Goal: Transaction & Acquisition: Purchase product/service

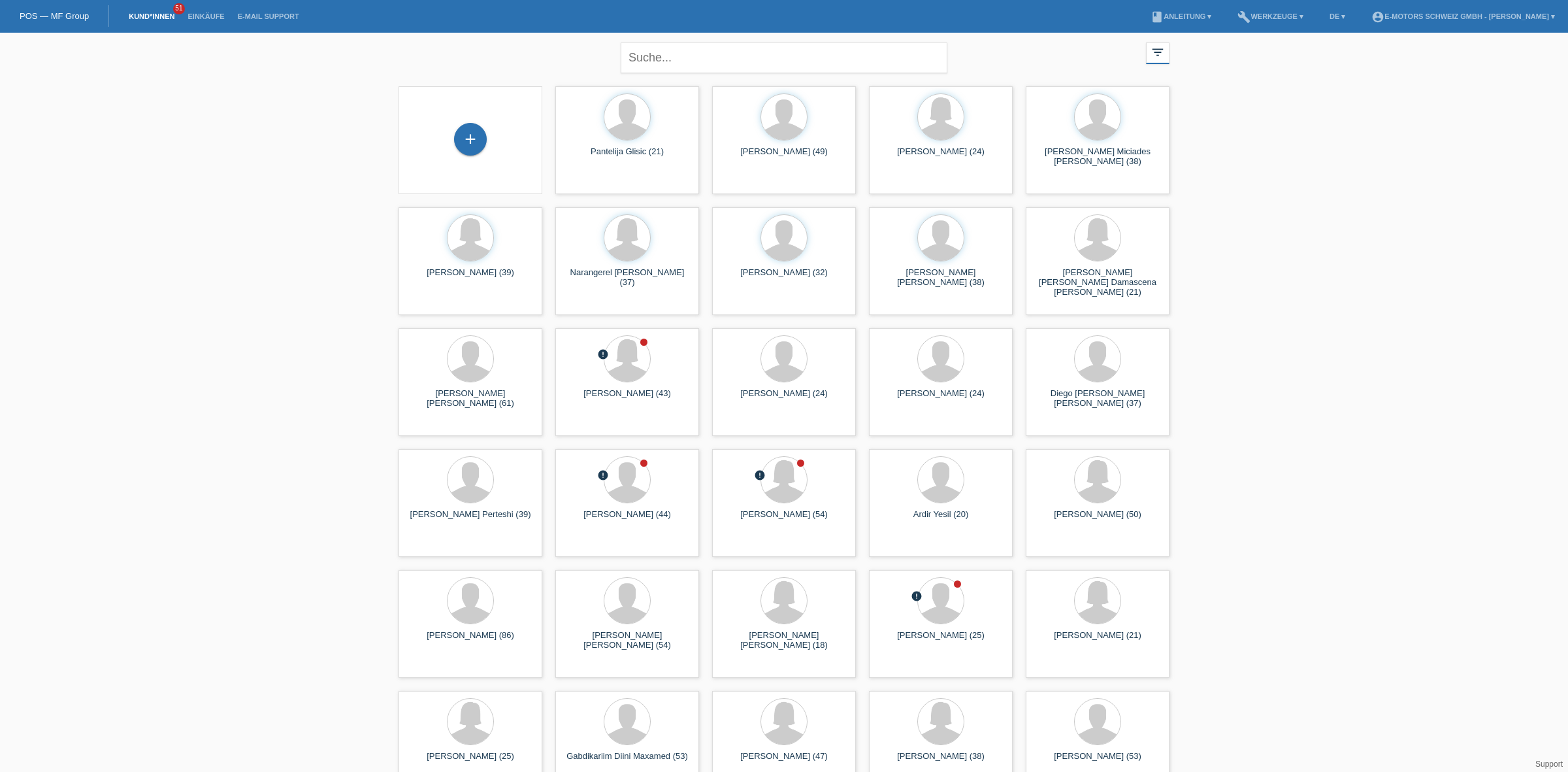
drag, startPoint x: 152, startPoint y: 17, endPoint x: 195, endPoint y: 155, distance: 144.5
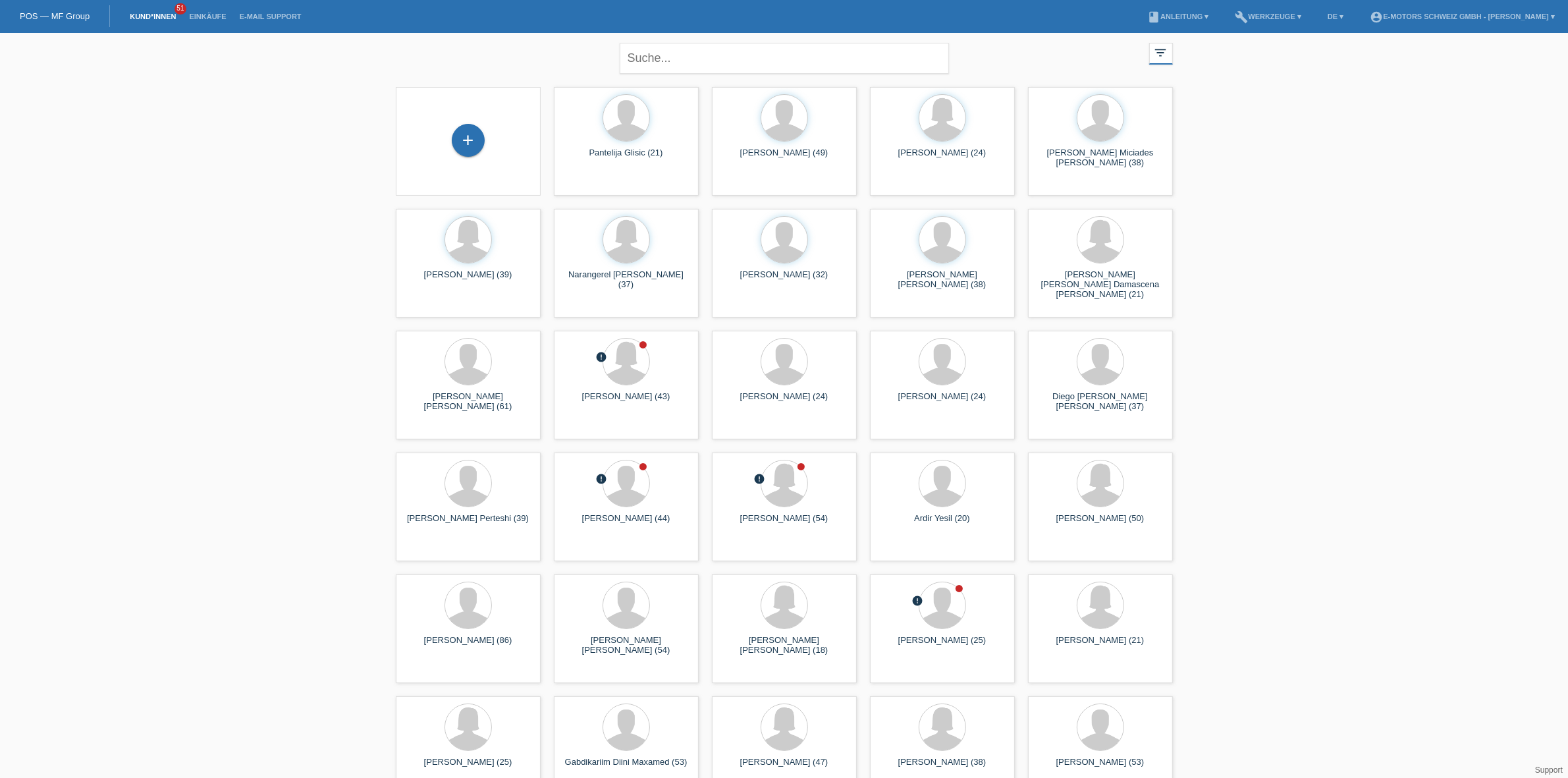
click at [221, 17] on link "Einkäufe" at bounding box center [207, 17] width 50 height 8
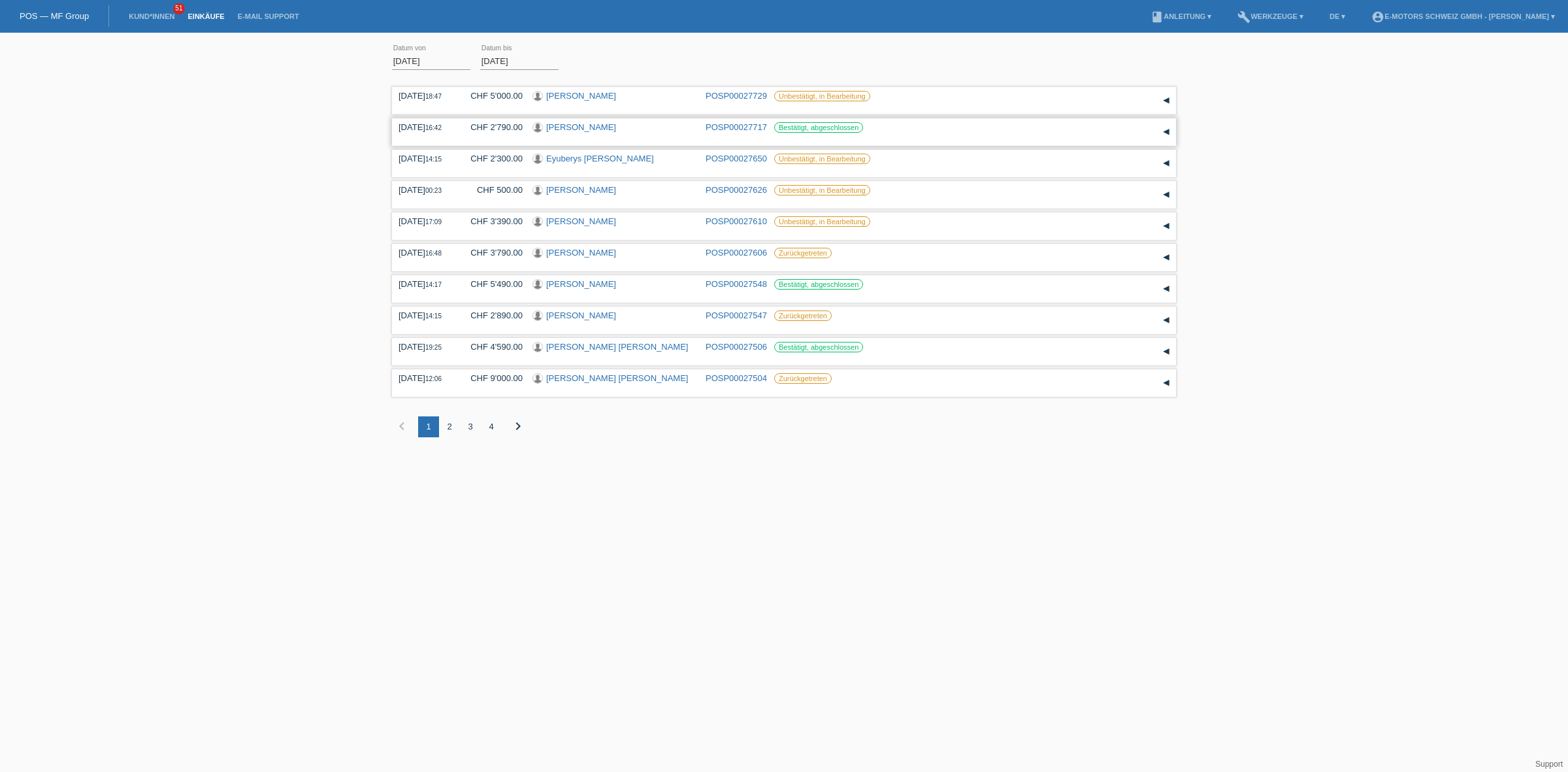
click at [590, 125] on link "Johanna Baumgartner" at bounding box center [581, 127] width 70 height 10
click at [572, 288] on link "[PERSON_NAME]" at bounding box center [581, 284] width 70 height 10
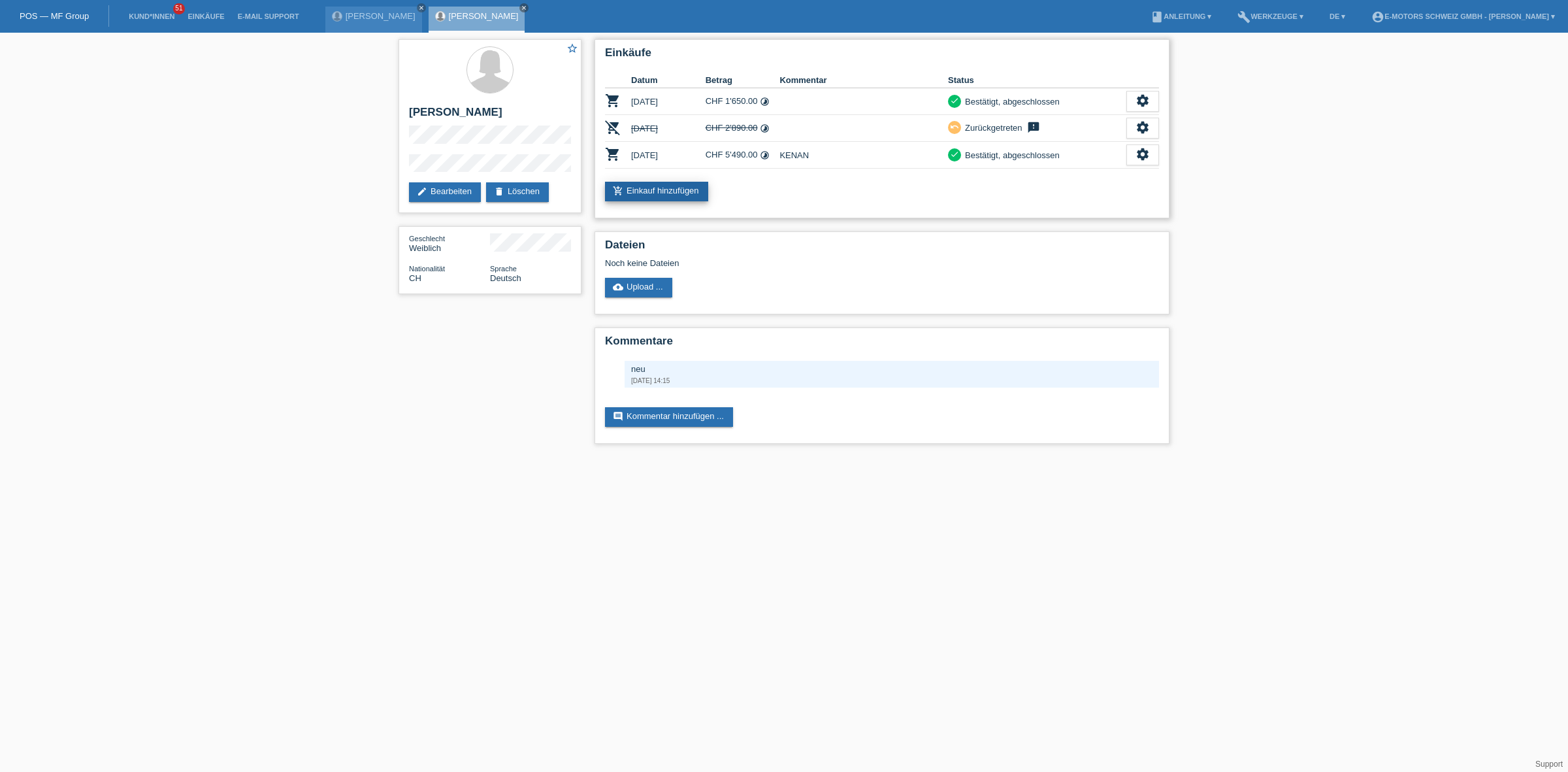
click at [675, 187] on link "add_shopping_cart Einkauf hinzufügen" at bounding box center [656, 192] width 103 height 20
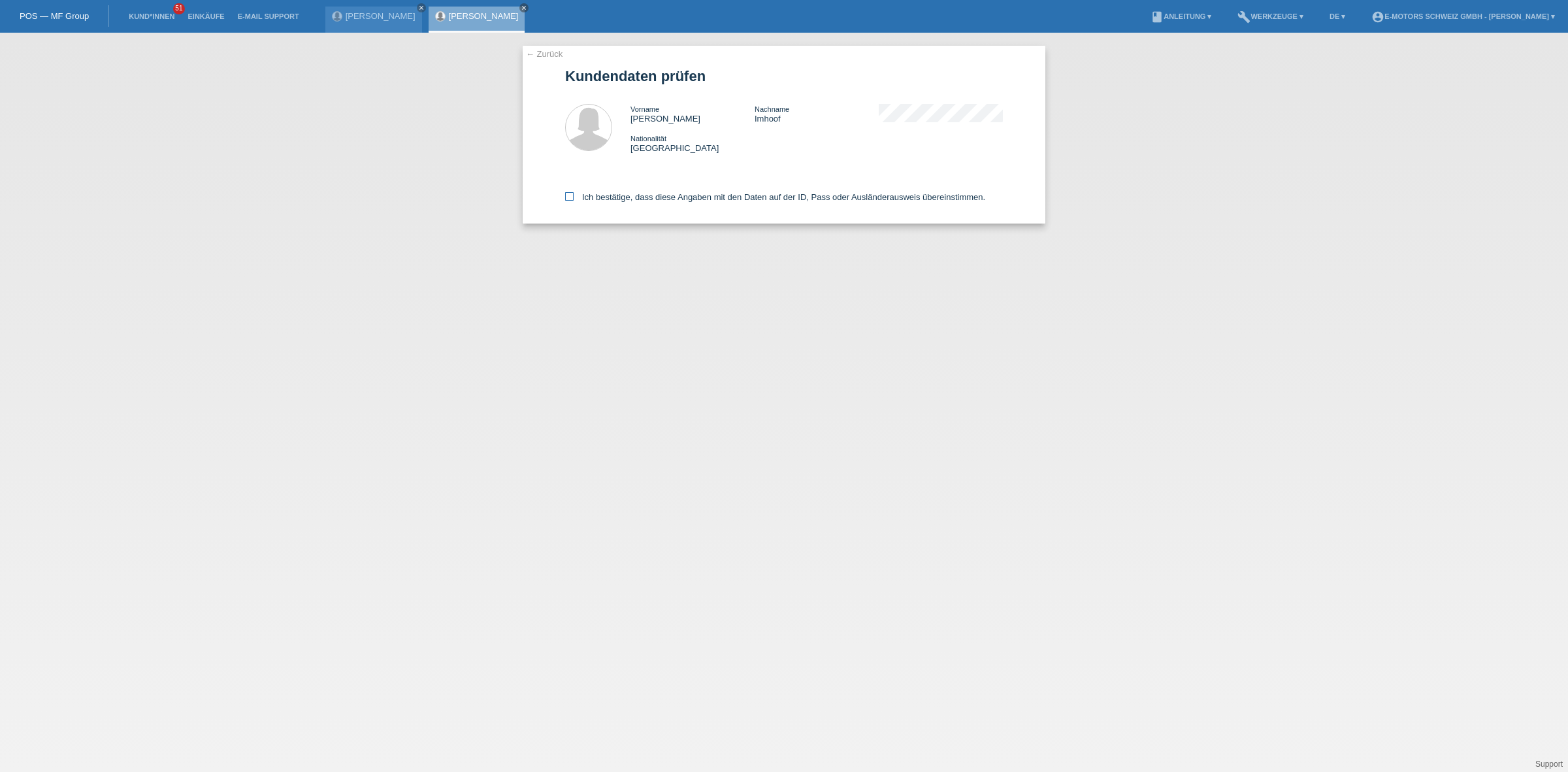
click at [670, 198] on label "Ich bestätige, dass diese Angaben mit den Daten auf der ID, Pass oder Ausländer…" at bounding box center [775, 197] width 420 height 10
click at [573, 198] on input "Ich bestätige, dass diese Angaben mit den Daten auf der ID, Pass oder Ausländer…" at bounding box center [569, 196] width 9 height 9
checkbox input "true"
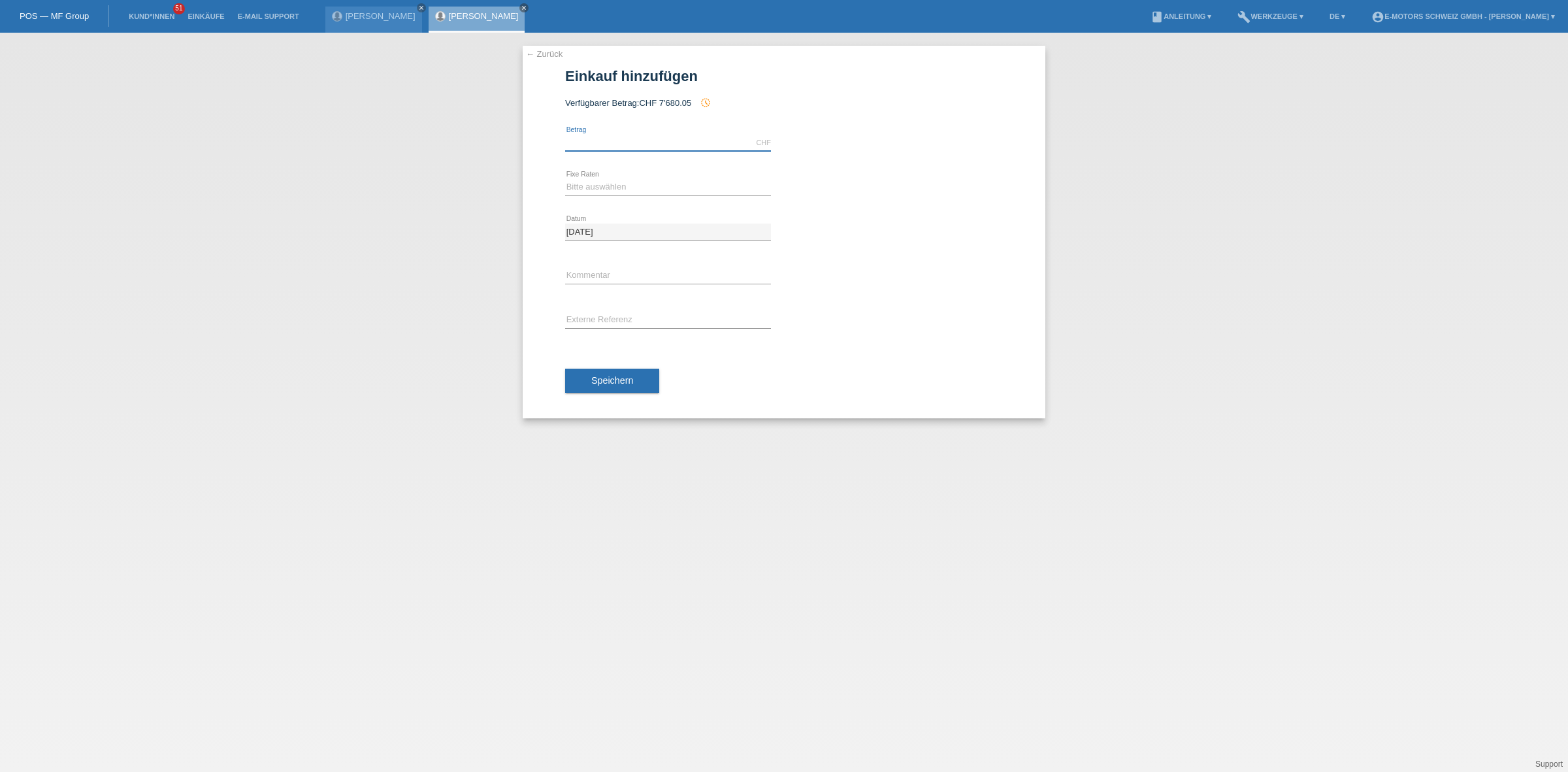
click at [646, 136] on input "text" at bounding box center [668, 143] width 206 height 17
type input "3790.00"
click at [613, 188] on select "Bitte auswählen 12 Raten 24 Raten 36 Raten 48 Raten" at bounding box center [668, 187] width 206 height 16
select select "216"
click at [565, 179] on select "Bitte auswählen 12 Raten 24 Raten 36 Raten 48 Raten" at bounding box center [668, 187] width 206 height 16
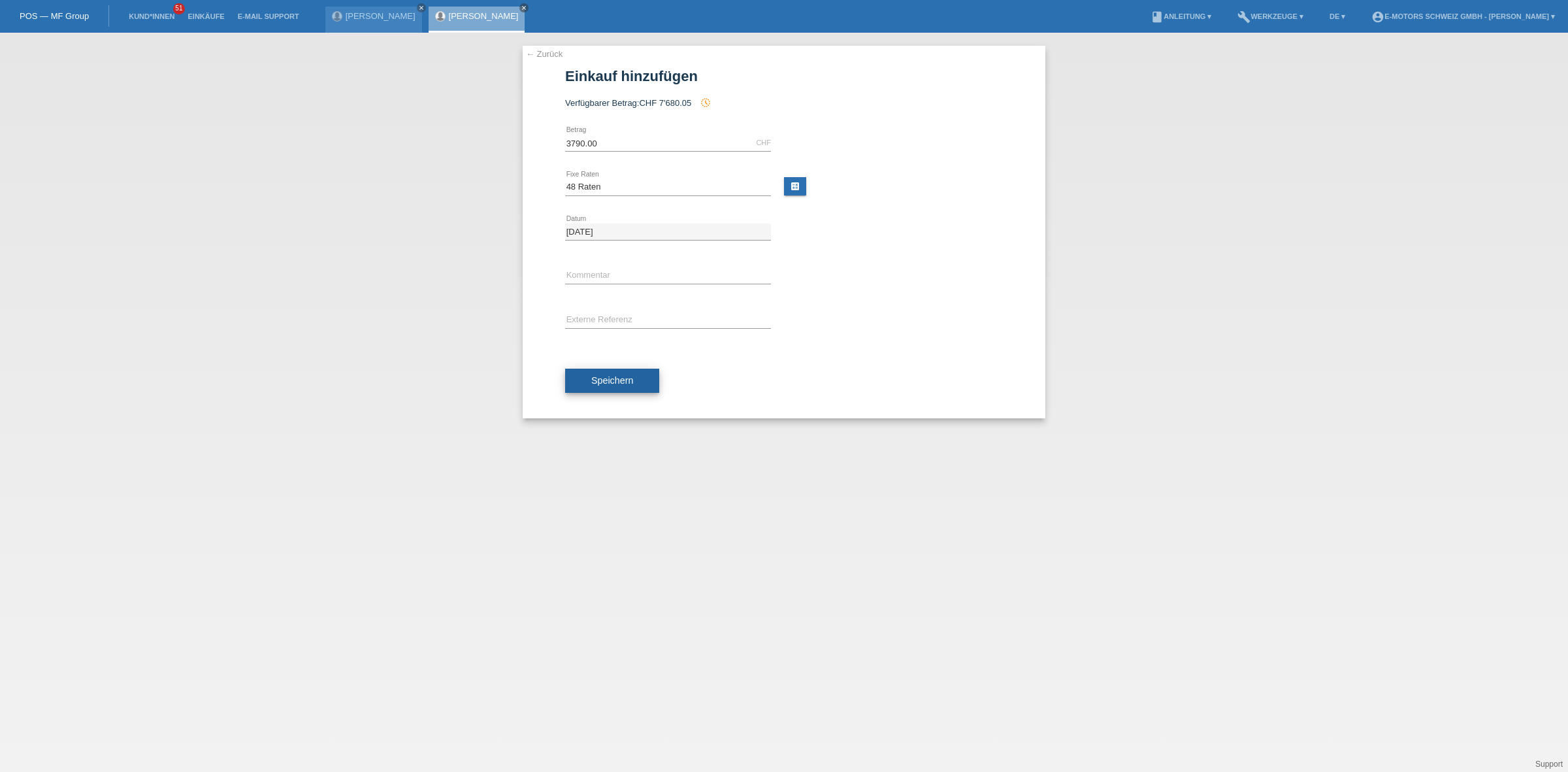
click at [632, 377] on span "Speichern" at bounding box center [612, 381] width 42 height 11
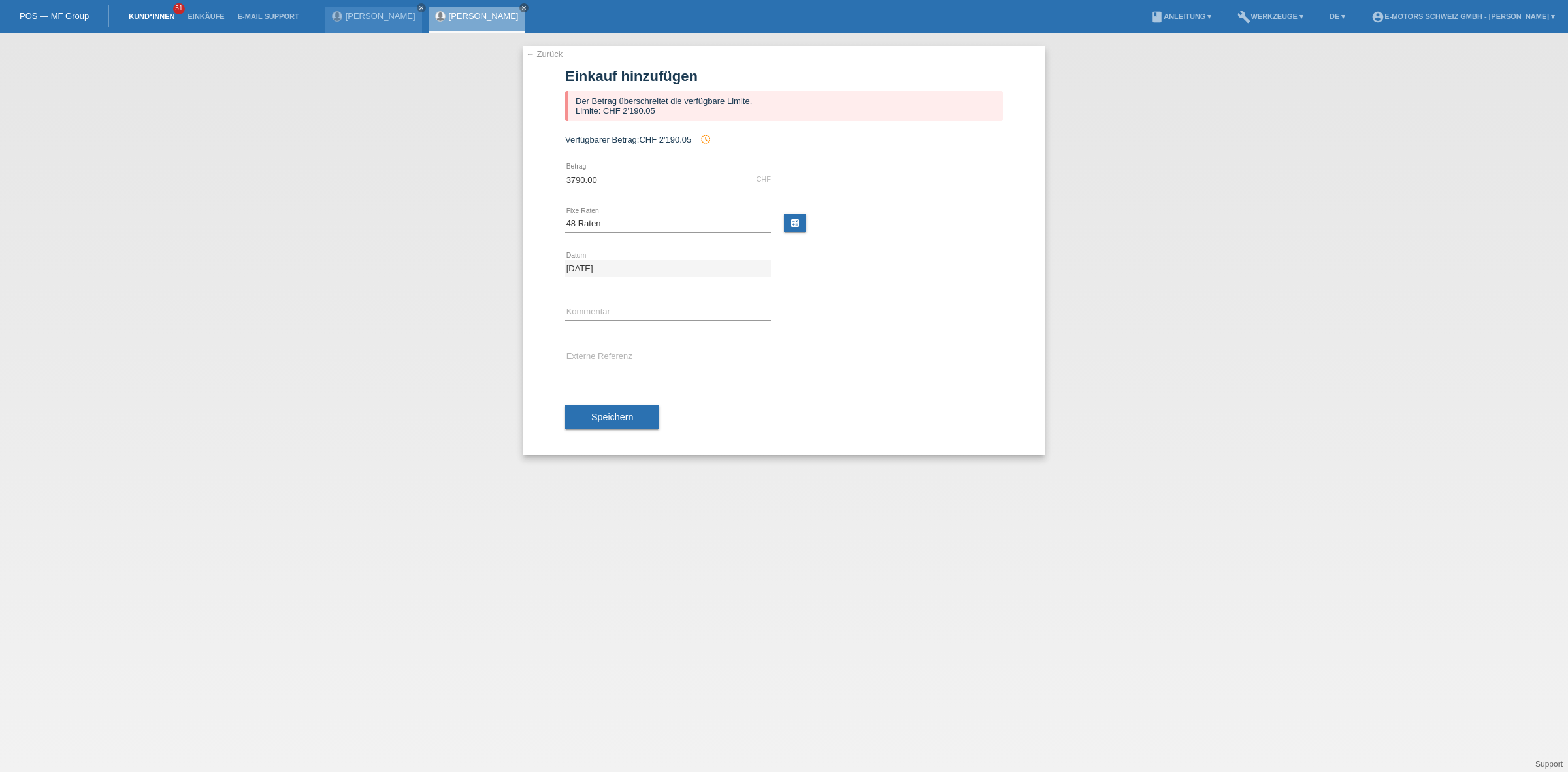
click at [151, 20] on link "Kund*innen" at bounding box center [151, 17] width 59 height 8
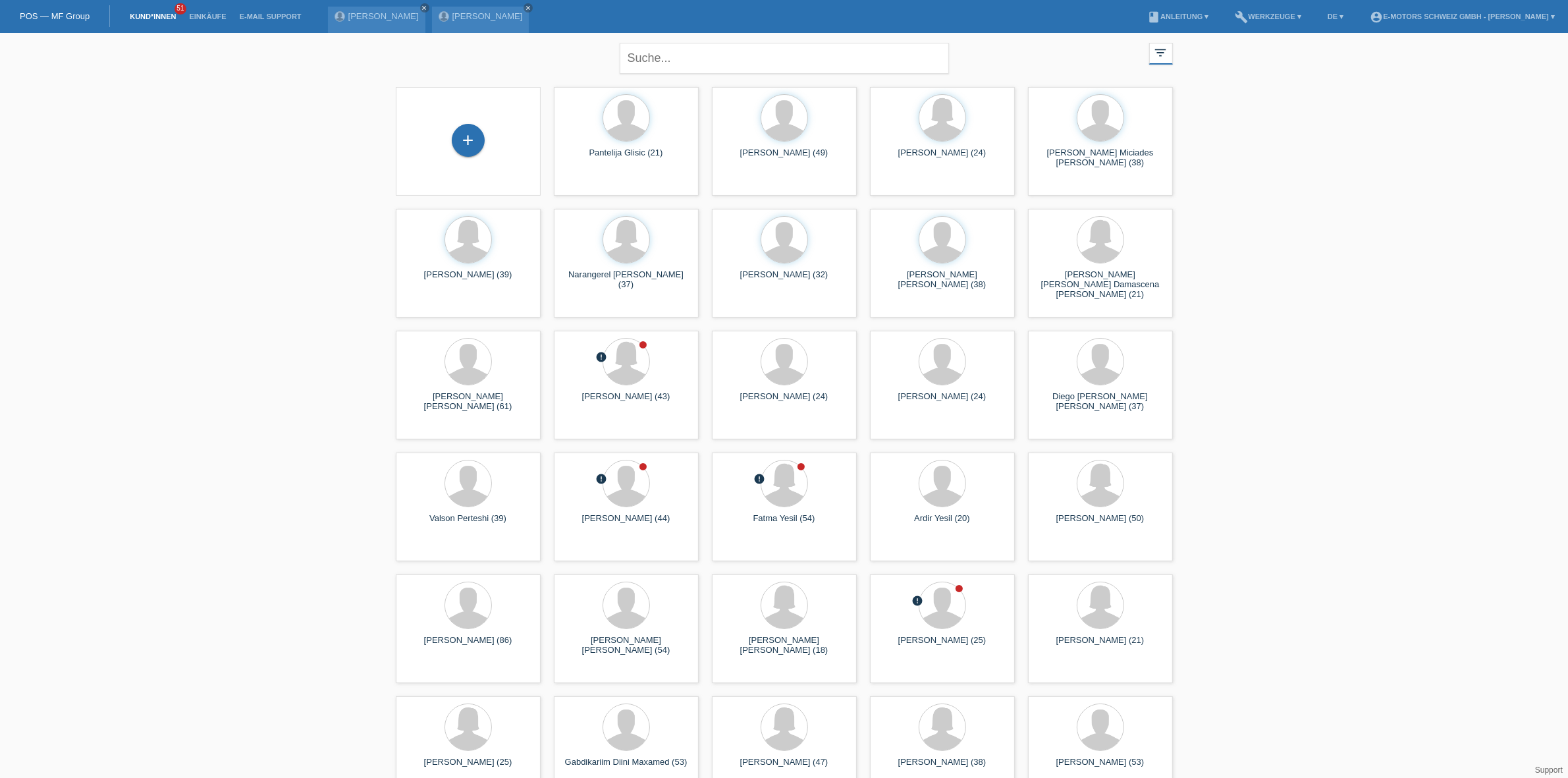
drag, startPoint x: 311, startPoint y: 319, endPoint x: 244, endPoint y: 311, distance: 67.5
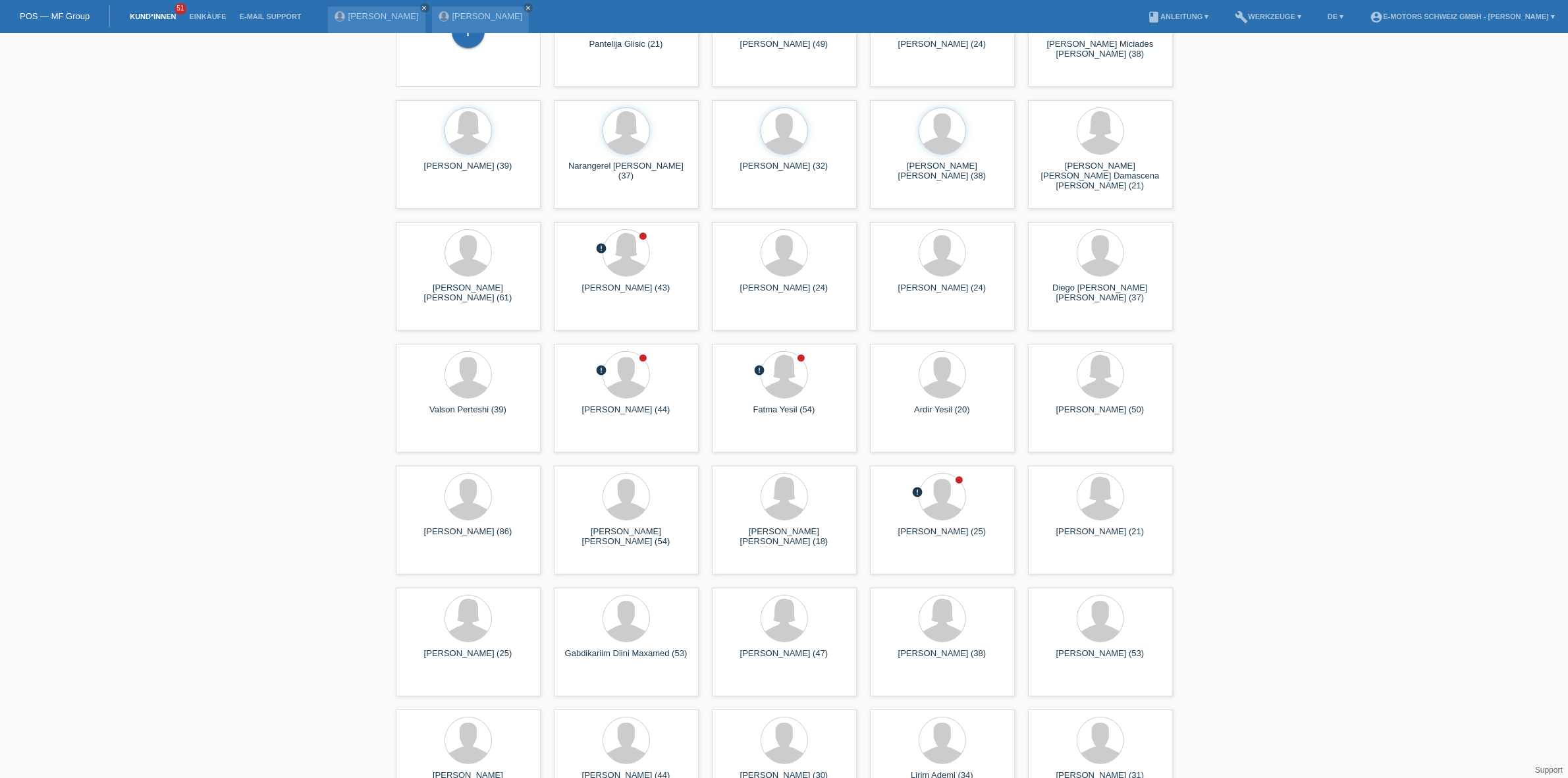
scroll to position [330, 0]
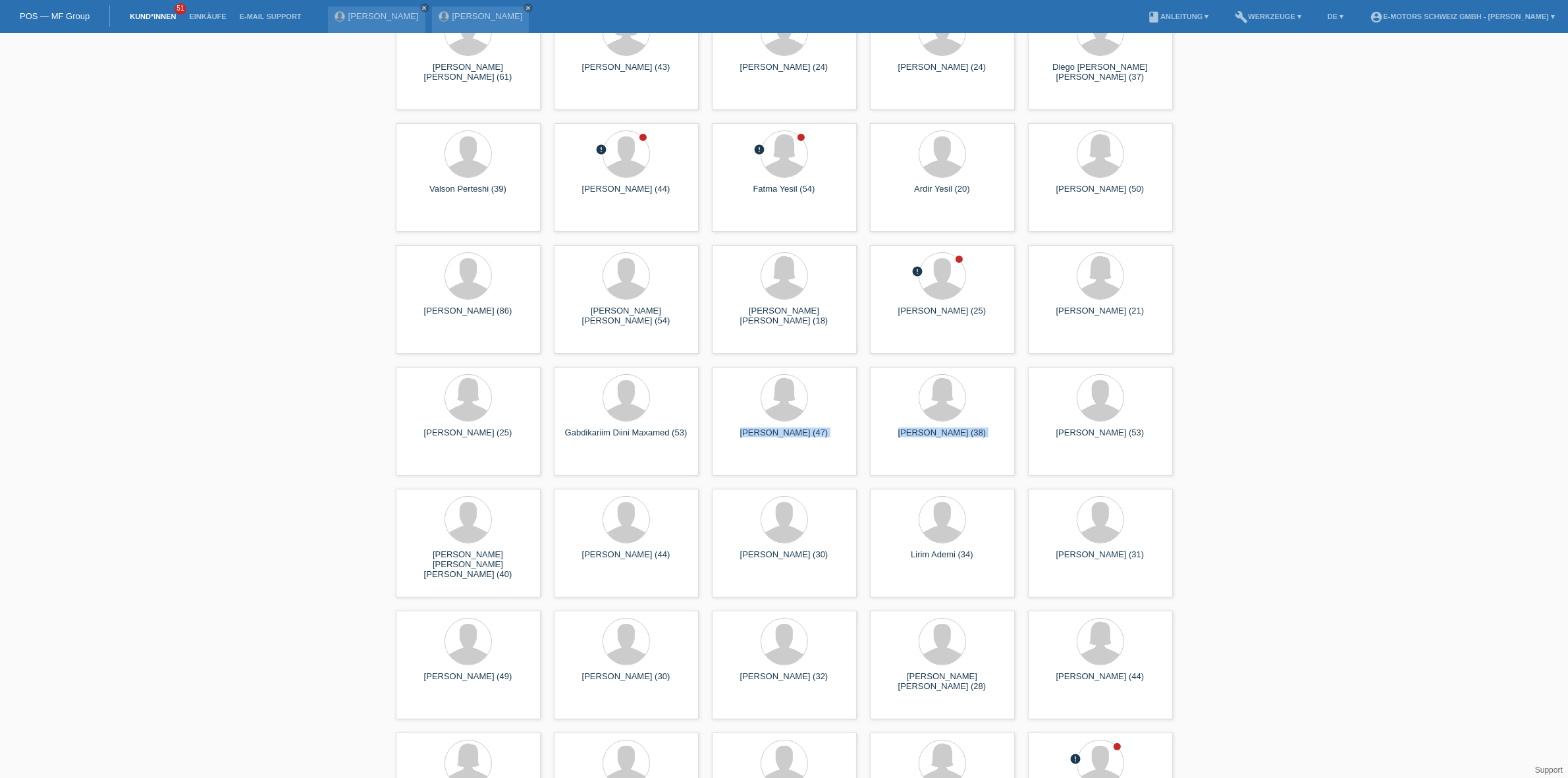
drag, startPoint x: 751, startPoint y: 418, endPoint x: 1305, endPoint y: 420, distance: 554.0
drag, startPoint x: 1305, startPoint y: 420, endPoint x: 1501, endPoint y: 499, distance: 211.3
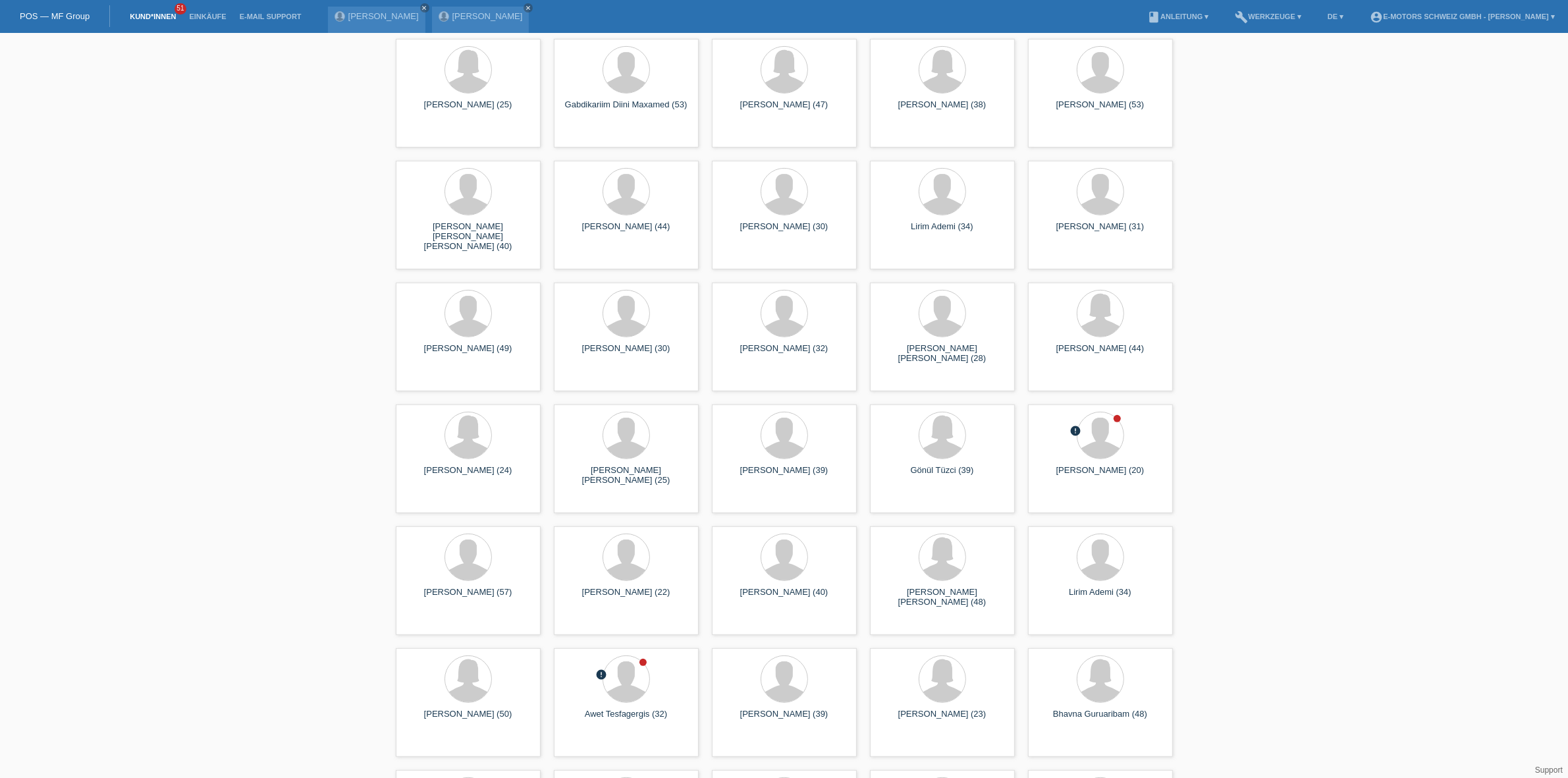
scroll to position [658, 0]
click at [1052, 502] on span "Anzeigen" at bounding box center [1065, 500] width 35 height 10
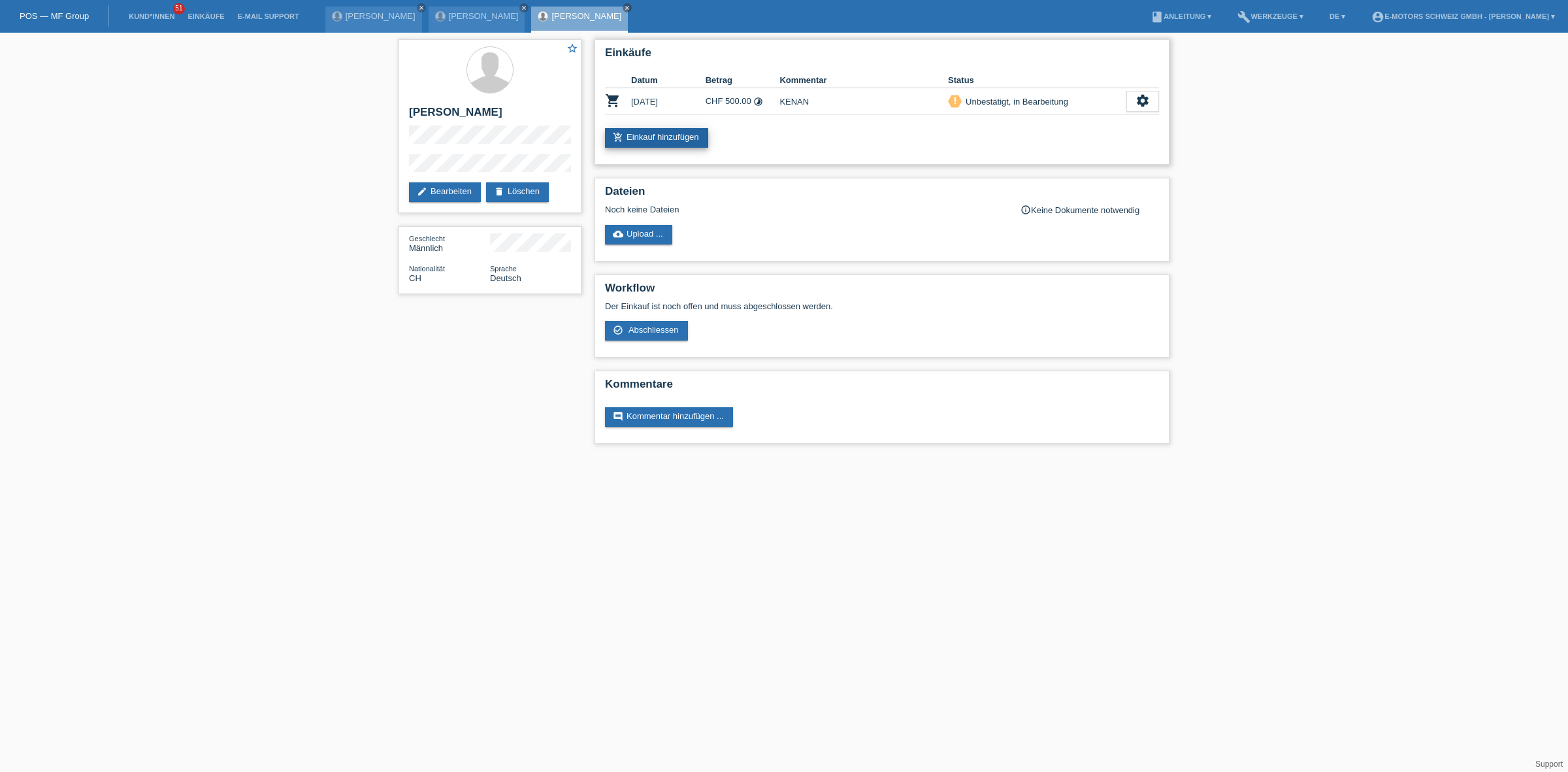
click at [660, 144] on link "add_shopping_cart Einkauf hinzufügen" at bounding box center [656, 138] width 103 height 20
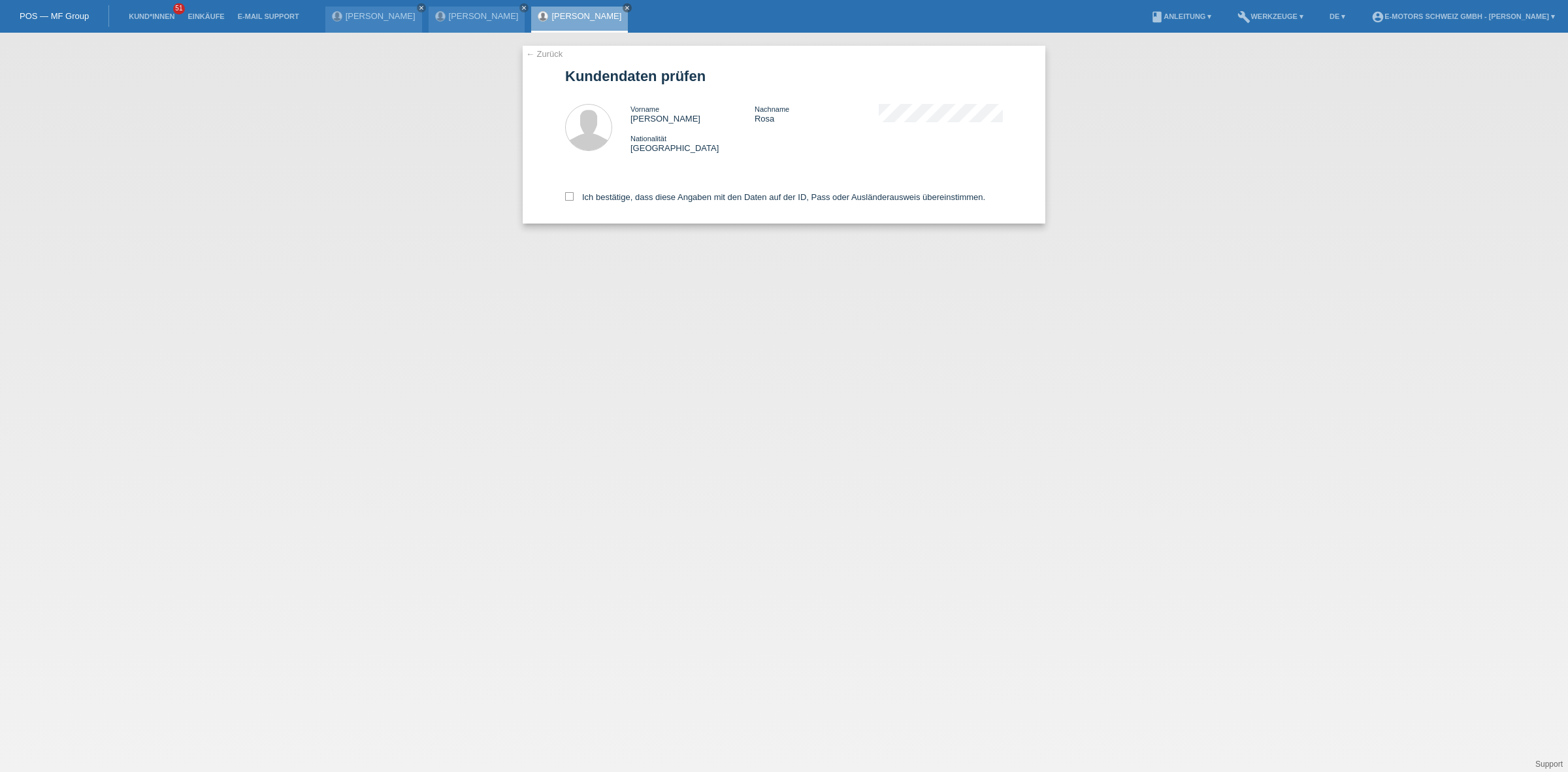
click at [665, 207] on div "Ich bestätige, dass diese Angaben mit den Daten auf der ID, Pass oder Ausländer…" at bounding box center [784, 194] width 438 height 58
click at [670, 198] on label "Ich bestätige, dass diese Angaben mit den Daten auf der ID, Pass oder Ausländer…" at bounding box center [775, 197] width 420 height 10
click at [573, 198] on input "Ich bestätige, dass diese Angaben mit den Daten auf der ID, Pass oder Ausländer…" at bounding box center [569, 196] width 9 height 9
checkbox input "true"
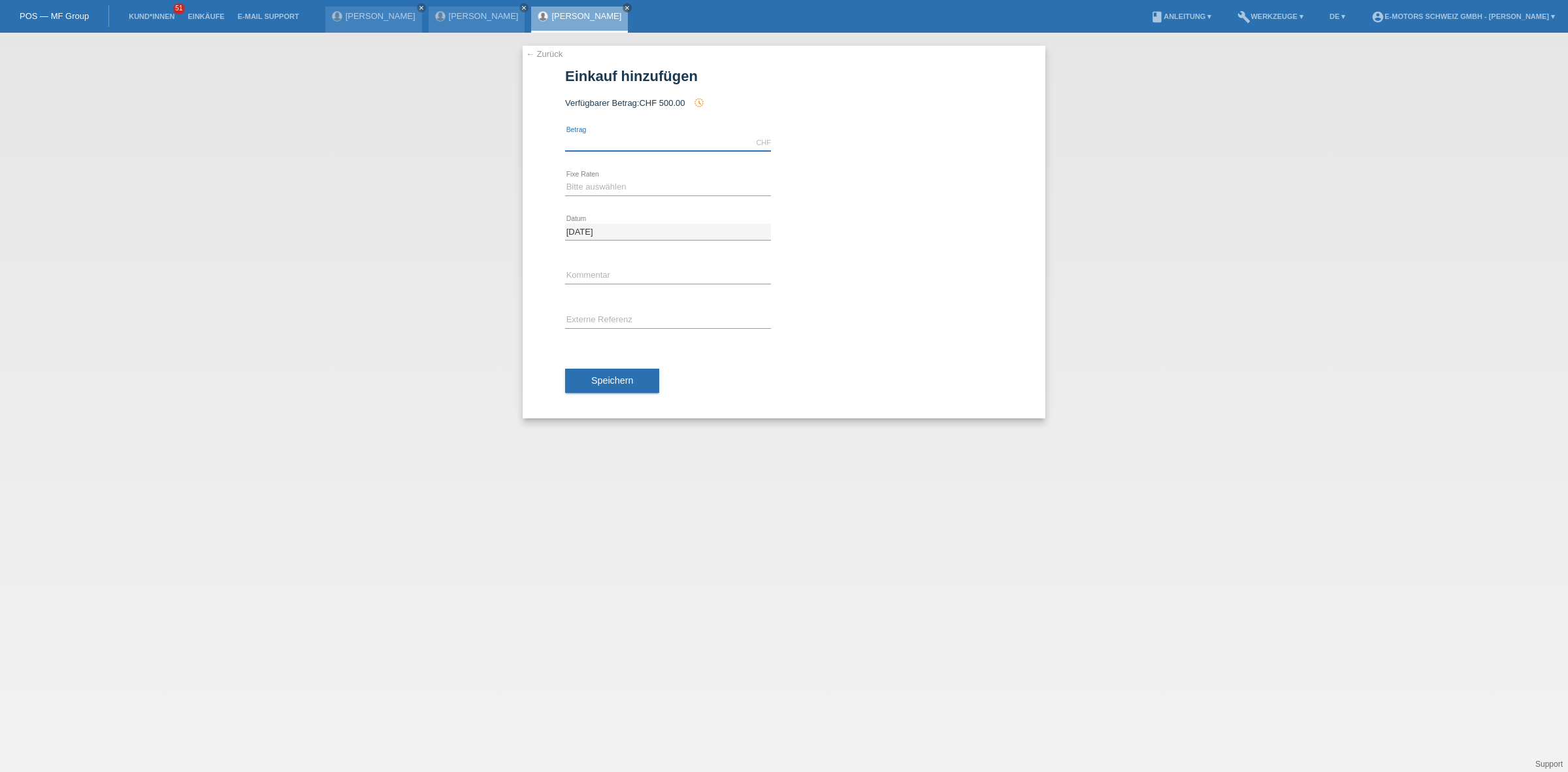
click at [703, 141] on input "text" at bounding box center [668, 143] width 206 height 17
type input "2890.00"
click at [658, 186] on select "Bitte auswählen 12 Raten 24 Raten 36 Raten 48 Raten" at bounding box center [668, 187] width 206 height 16
select select "213"
click at [565, 179] on select "Bitte auswählen 12 Raten 24 Raten 36 Raten 48 Raten" at bounding box center [668, 187] width 206 height 16
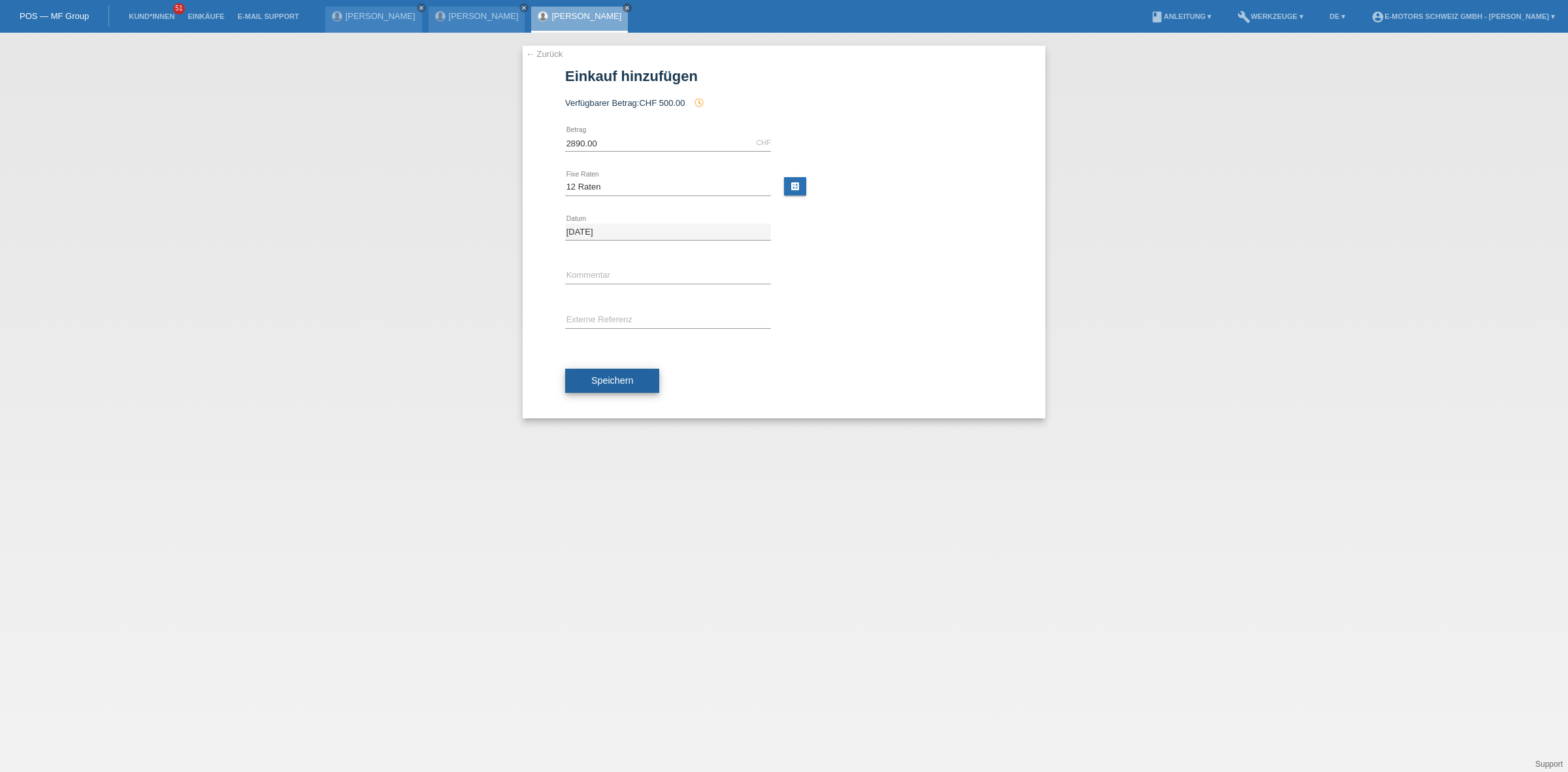
click at [639, 373] on button "Speichern" at bounding box center [612, 381] width 94 height 25
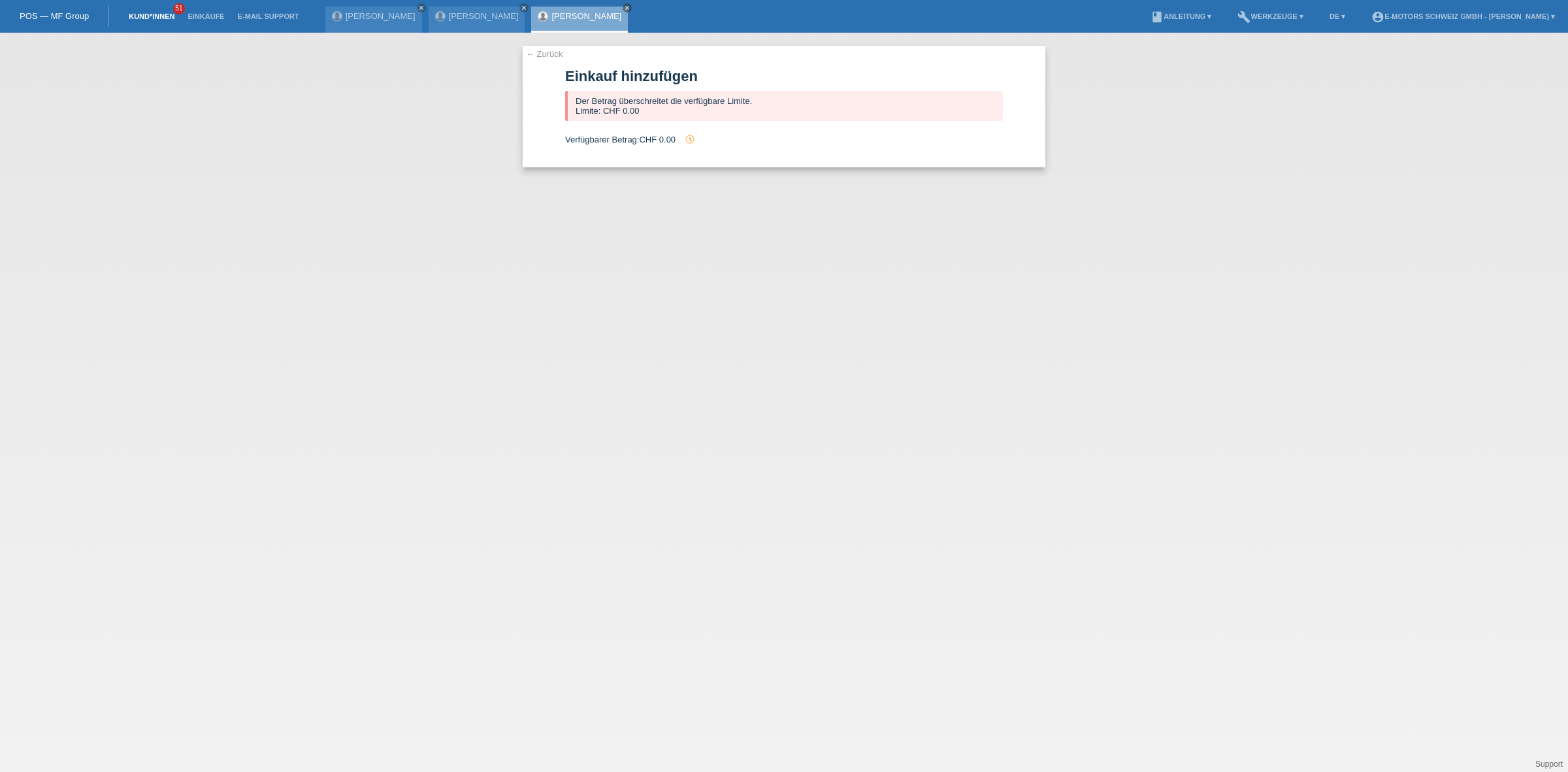
click at [147, 19] on link "Kund*innen" at bounding box center [151, 17] width 59 height 8
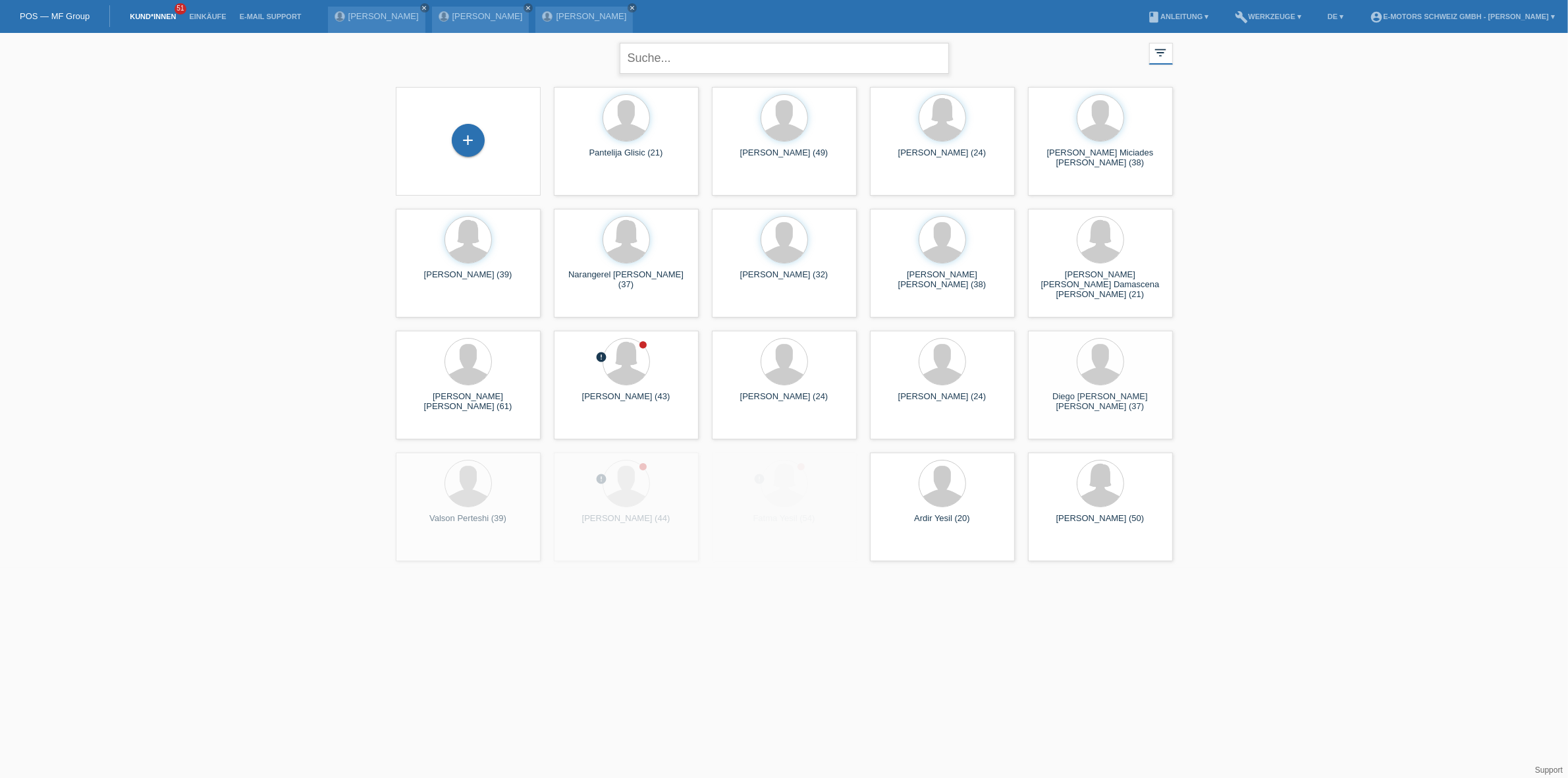
click at [723, 53] on input "text" at bounding box center [784, 58] width 330 height 31
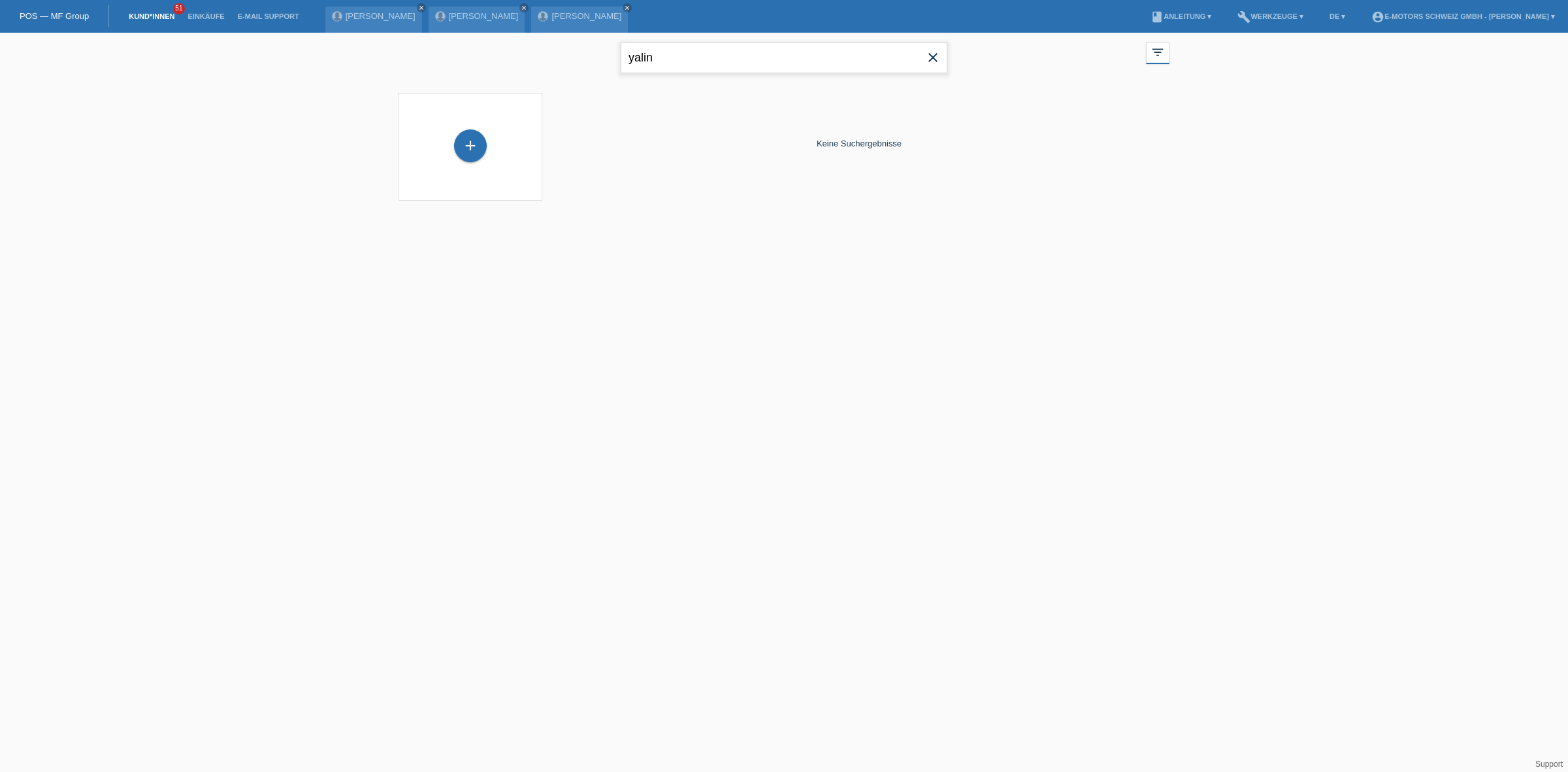
click at [717, 53] on input "yalin" at bounding box center [784, 58] width 327 height 31
type input "betschart"
click at [595, 180] on span "Anzeigen" at bounding box center [592, 182] width 35 height 10
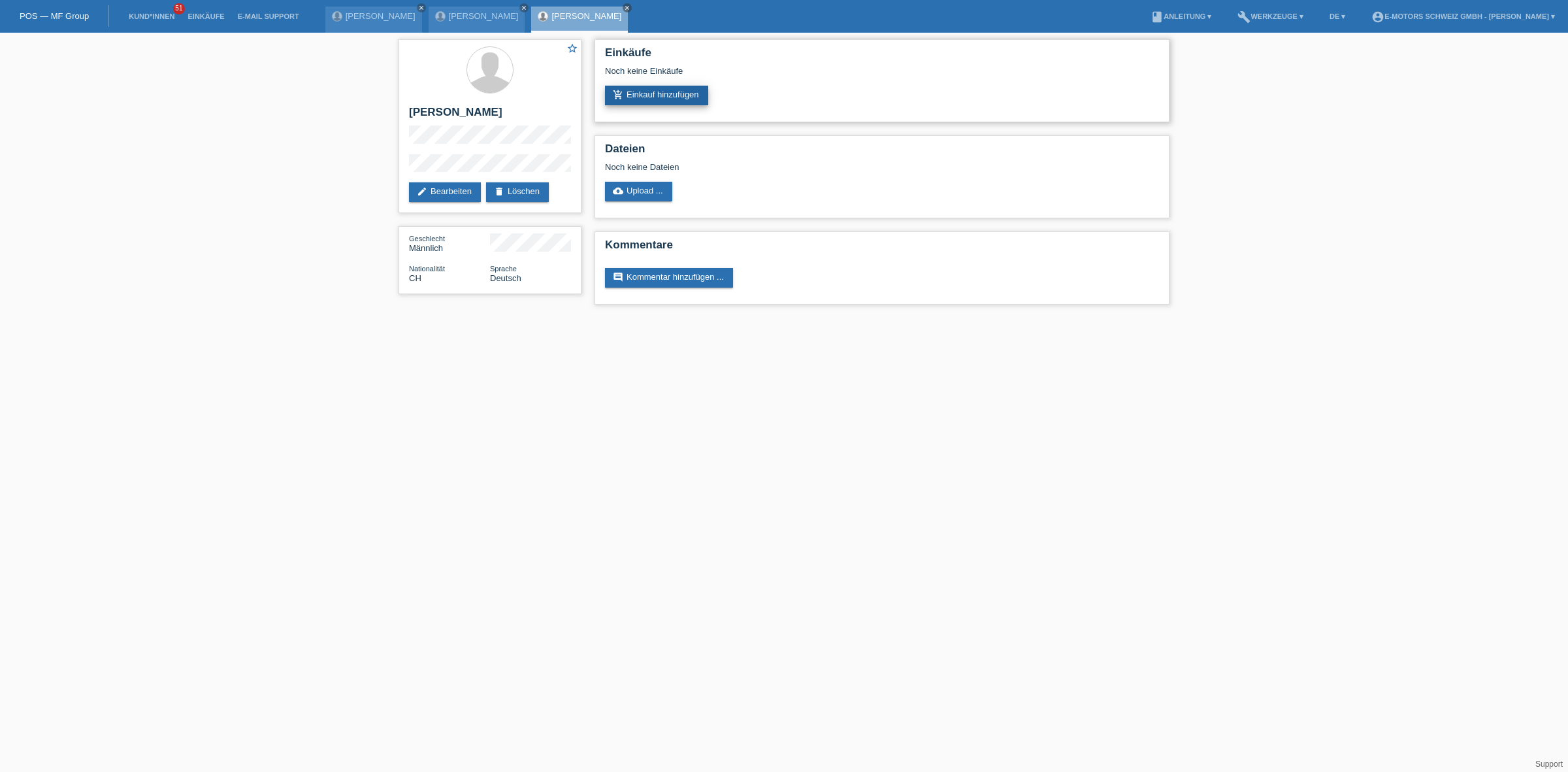
click at [626, 92] on link "add_shopping_cart Einkauf hinzufügen" at bounding box center [656, 96] width 103 height 20
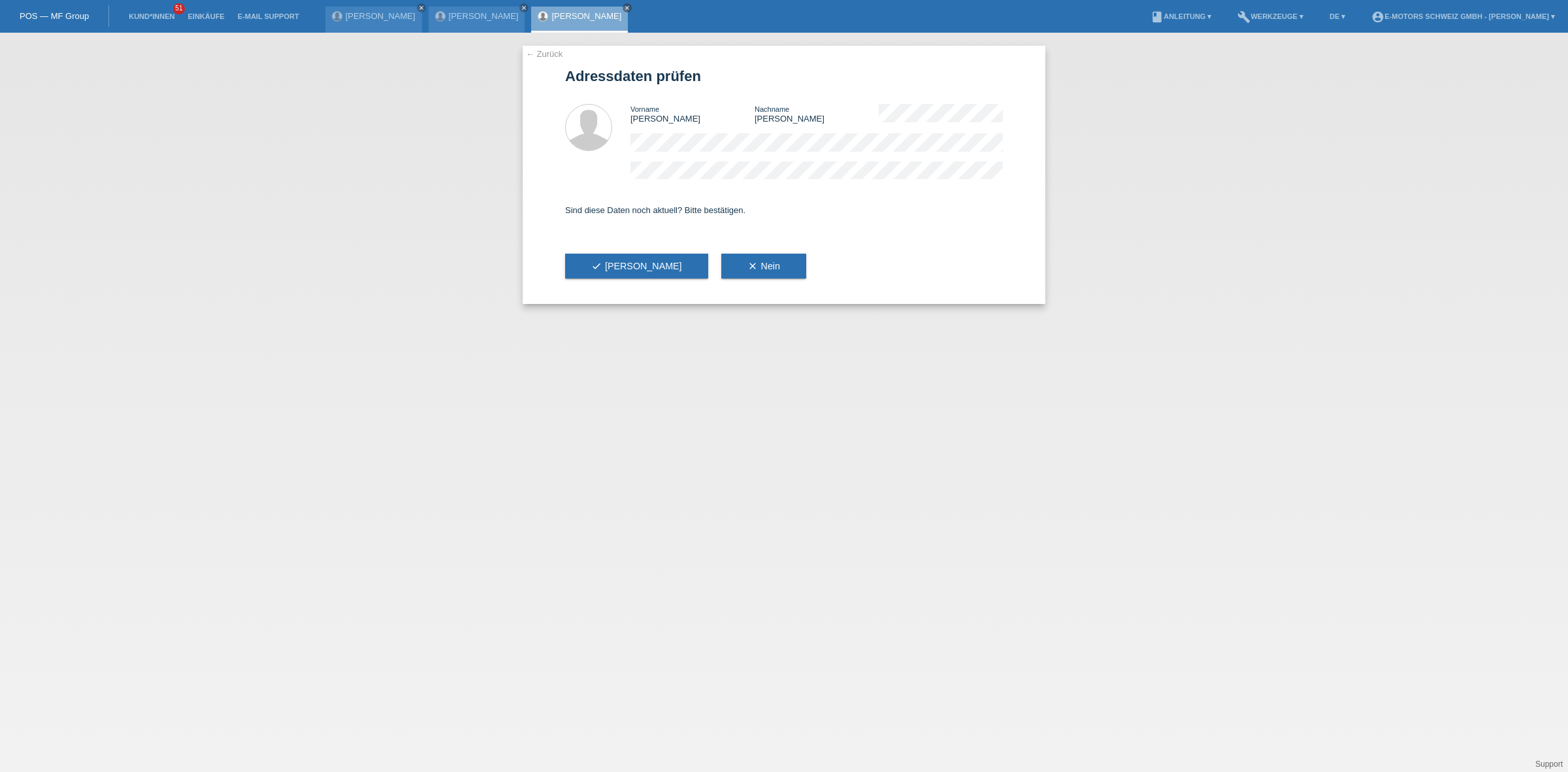
click at [564, 12] on link "[PERSON_NAME]" at bounding box center [586, 16] width 70 height 10
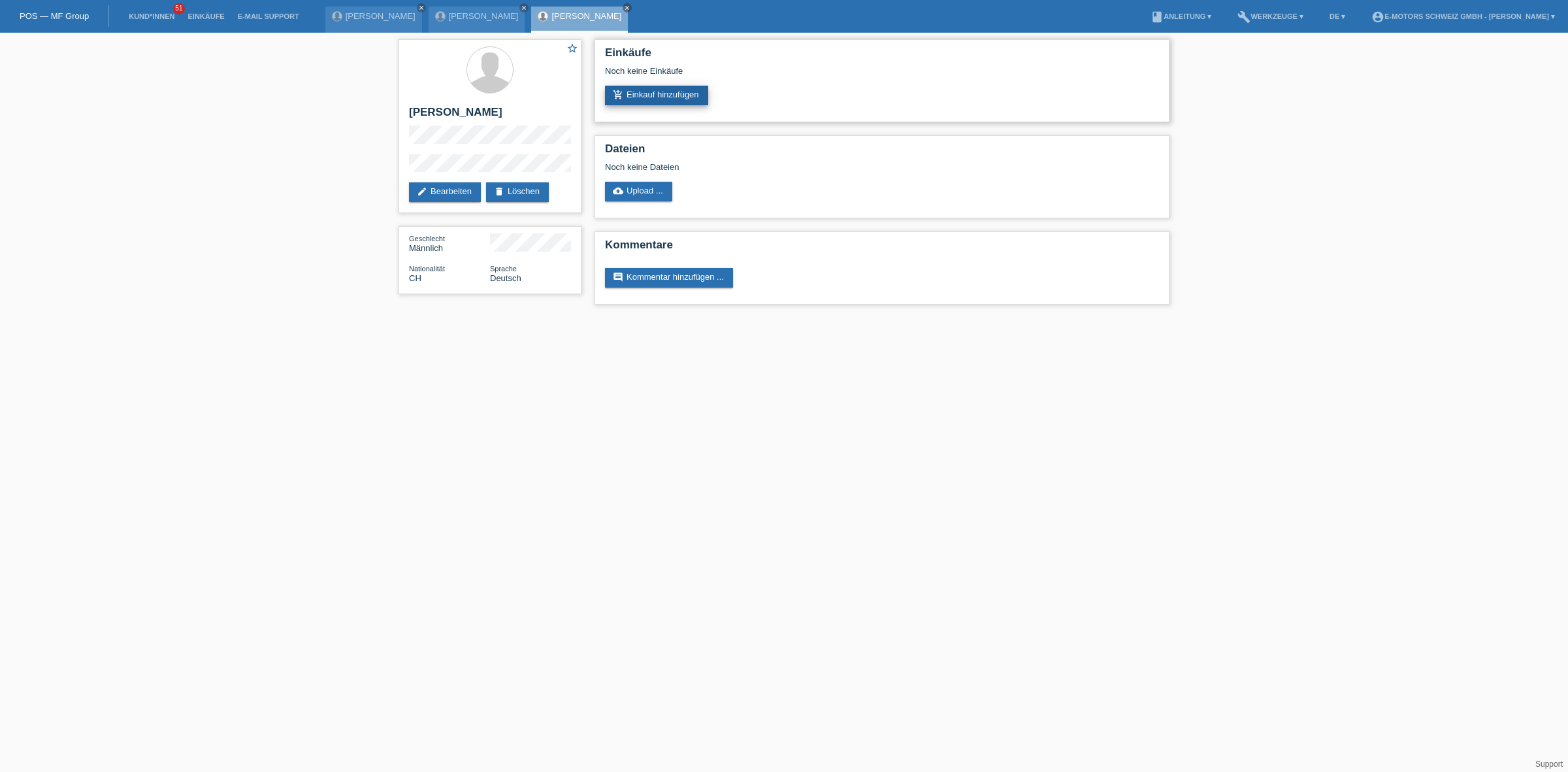
click at [631, 101] on link "add_shopping_cart Einkauf hinzufügen" at bounding box center [656, 96] width 103 height 20
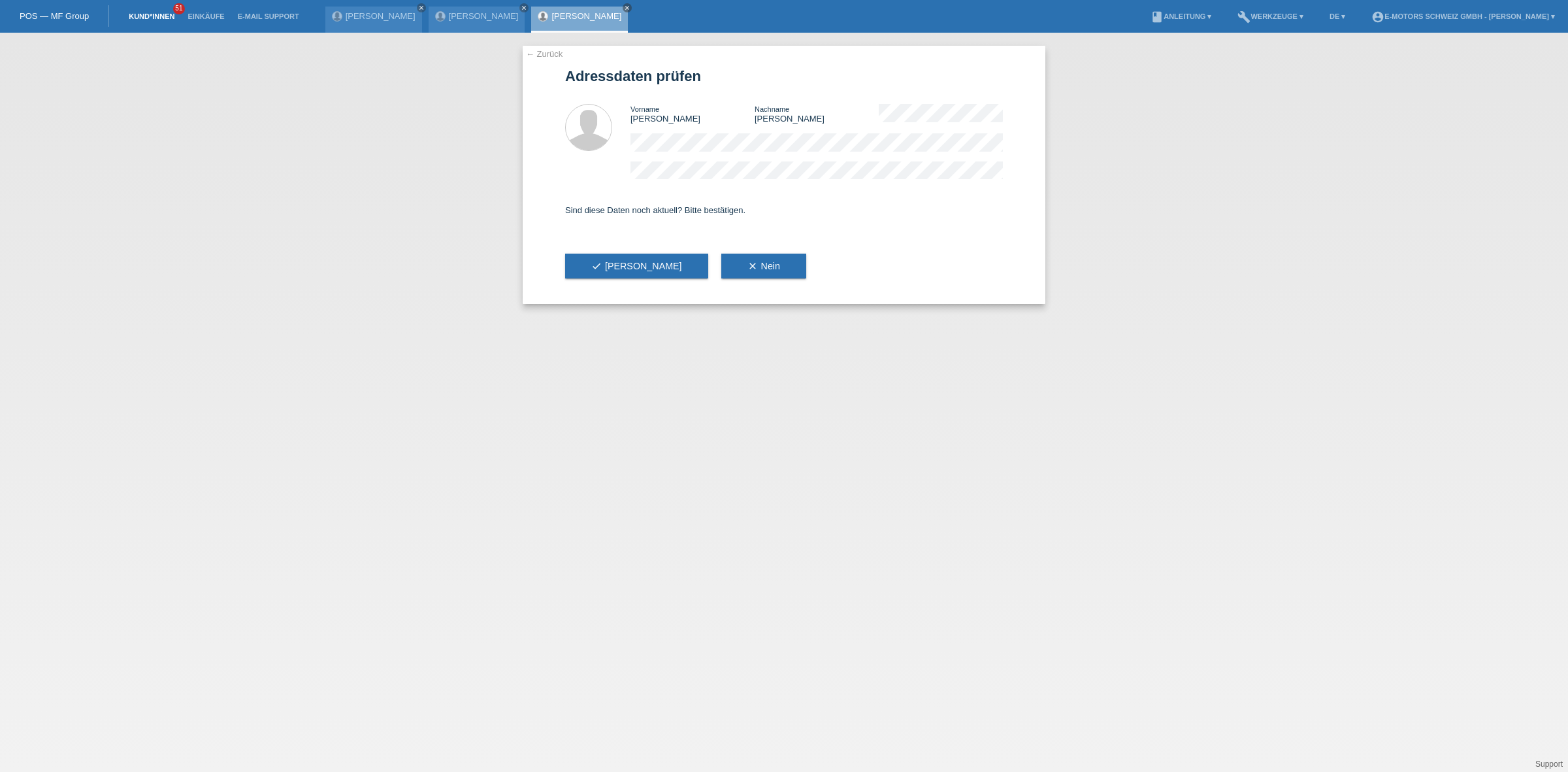
click at [152, 13] on link "Kund*innen" at bounding box center [151, 17] width 59 height 8
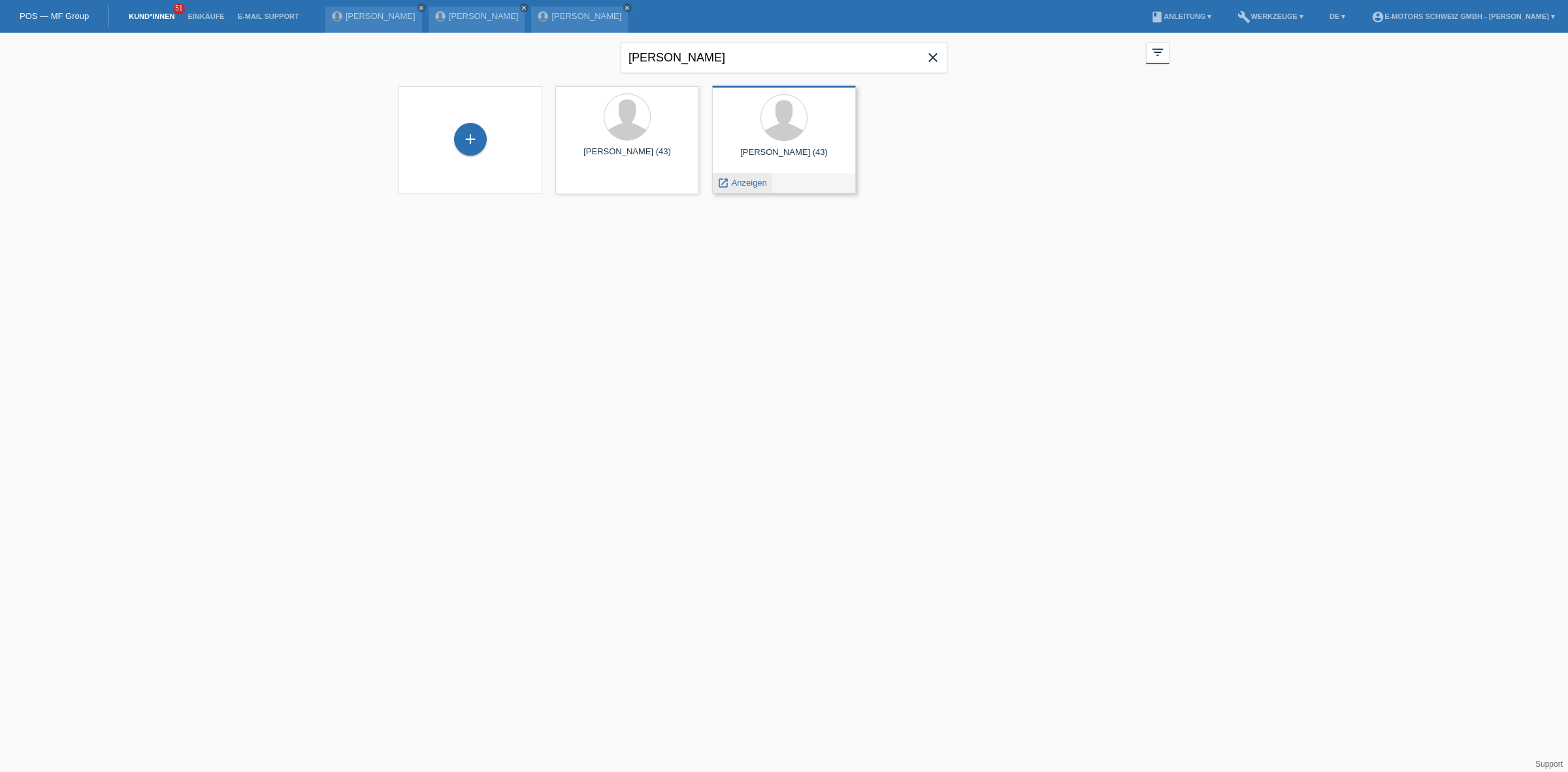
click at [745, 180] on span "Anzeigen" at bounding box center [749, 182] width 35 height 10
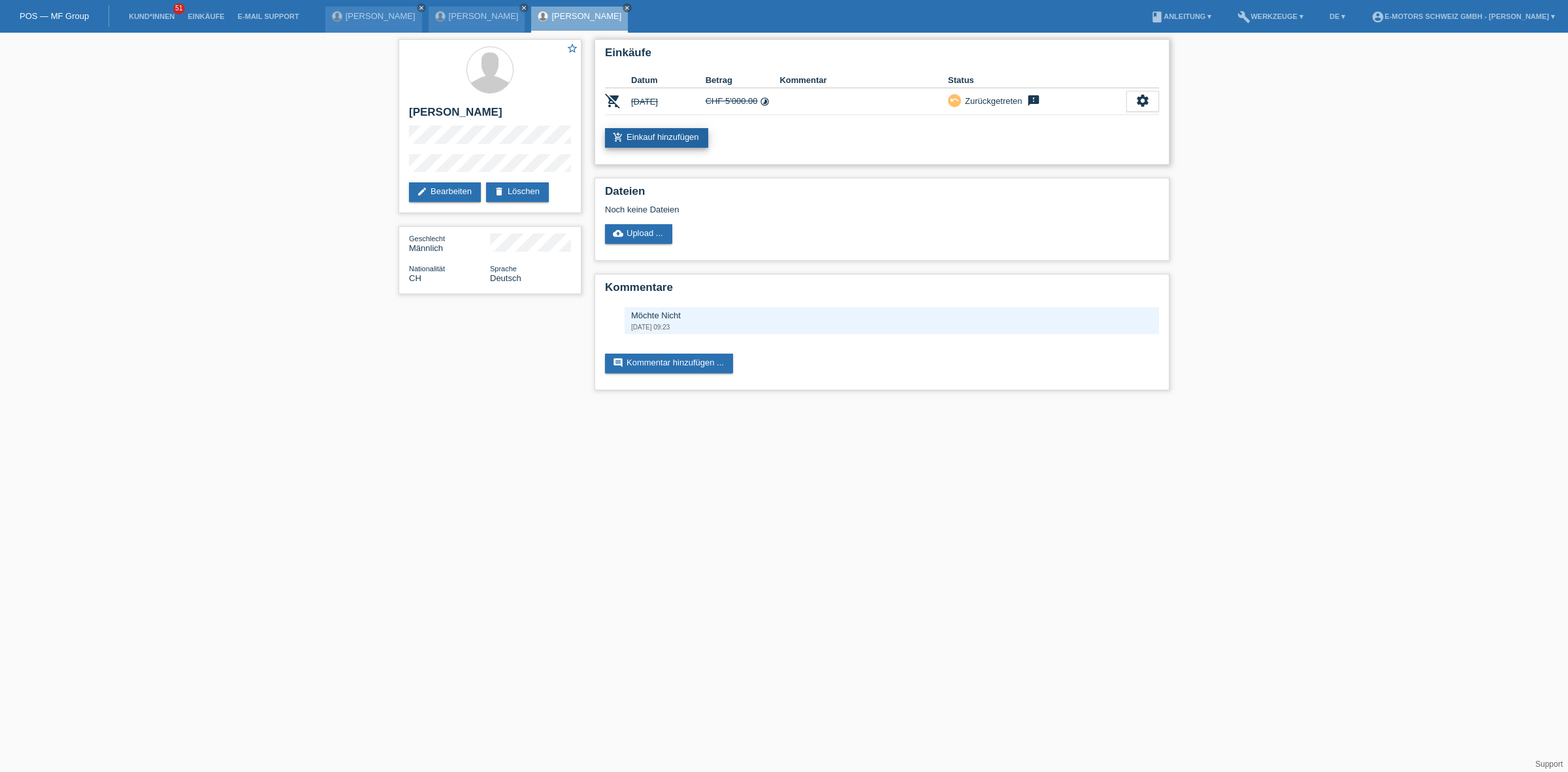
click at [684, 131] on link "add_shopping_cart Einkauf hinzufügen" at bounding box center [656, 138] width 103 height 20
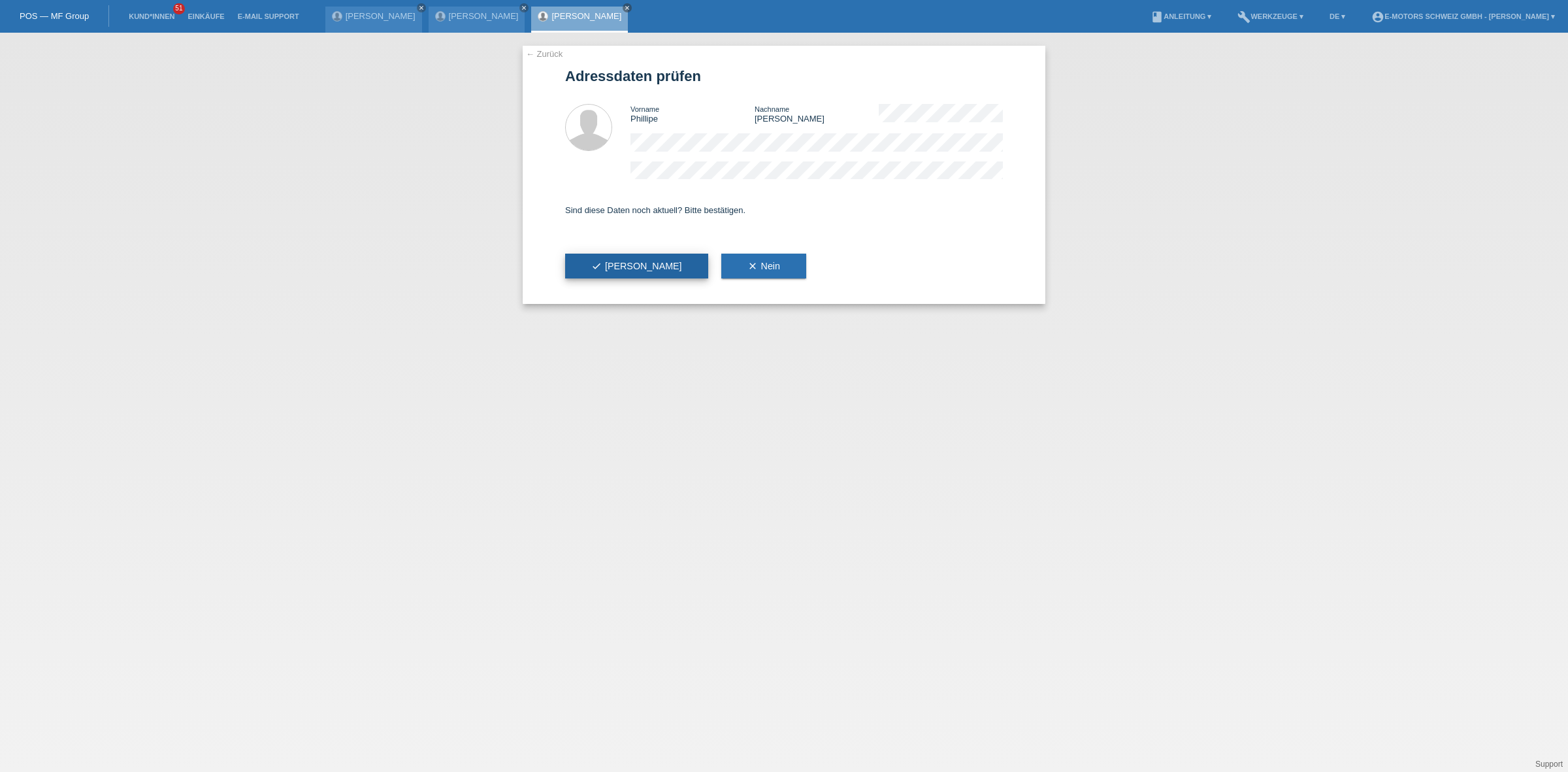
click at [609, 253] on button "check Ja" at bounding box center [636, 265] width 143 height 25
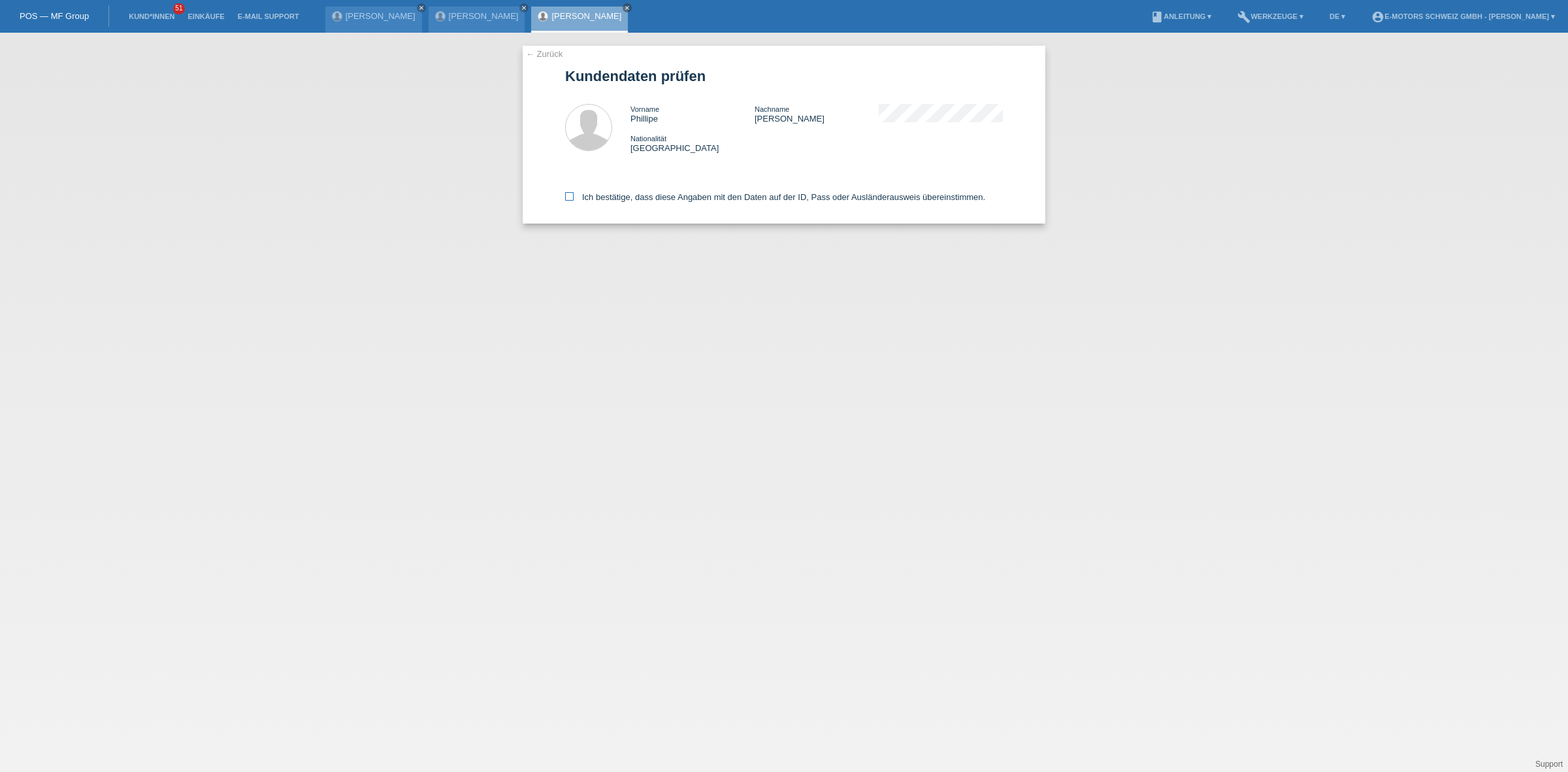
click at [629, 200] on label "Ich bestätige, dass diese Angaben mit den Daten auf der ID, Pass oder Ausländer…" at bounding box center [775, 197] width 420 height 10
click at [573, 200] on input "Ich bestätige, dass diese Angaben mit den Daten auf der ID, Pass oder Ausländer…" at bounding box center [569, 196] width 9 height 9
checkbox input "true"
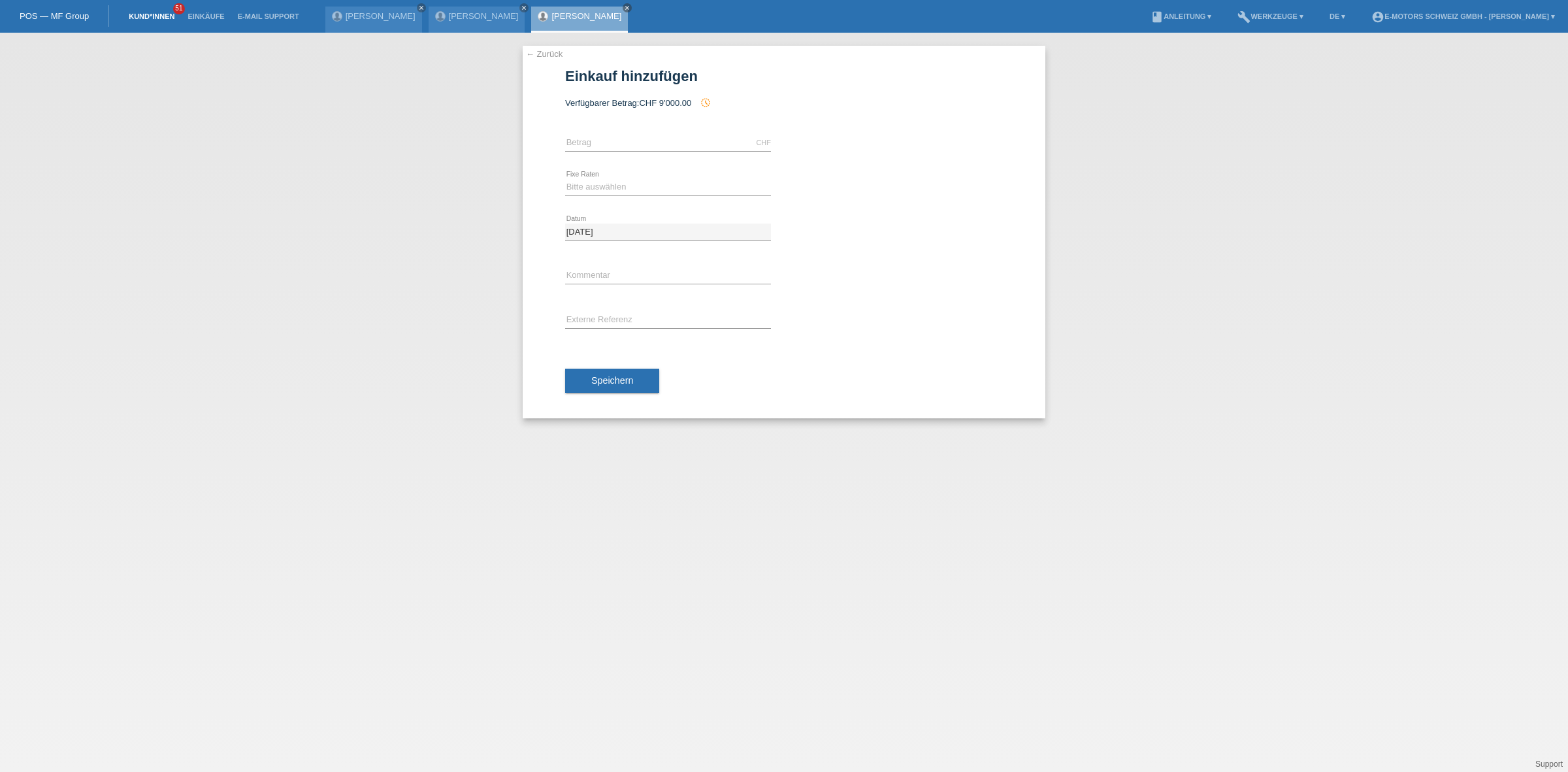
click at [157, 13] on link "Kund*innen" at bounding box center [151, 17] width 59 height 8
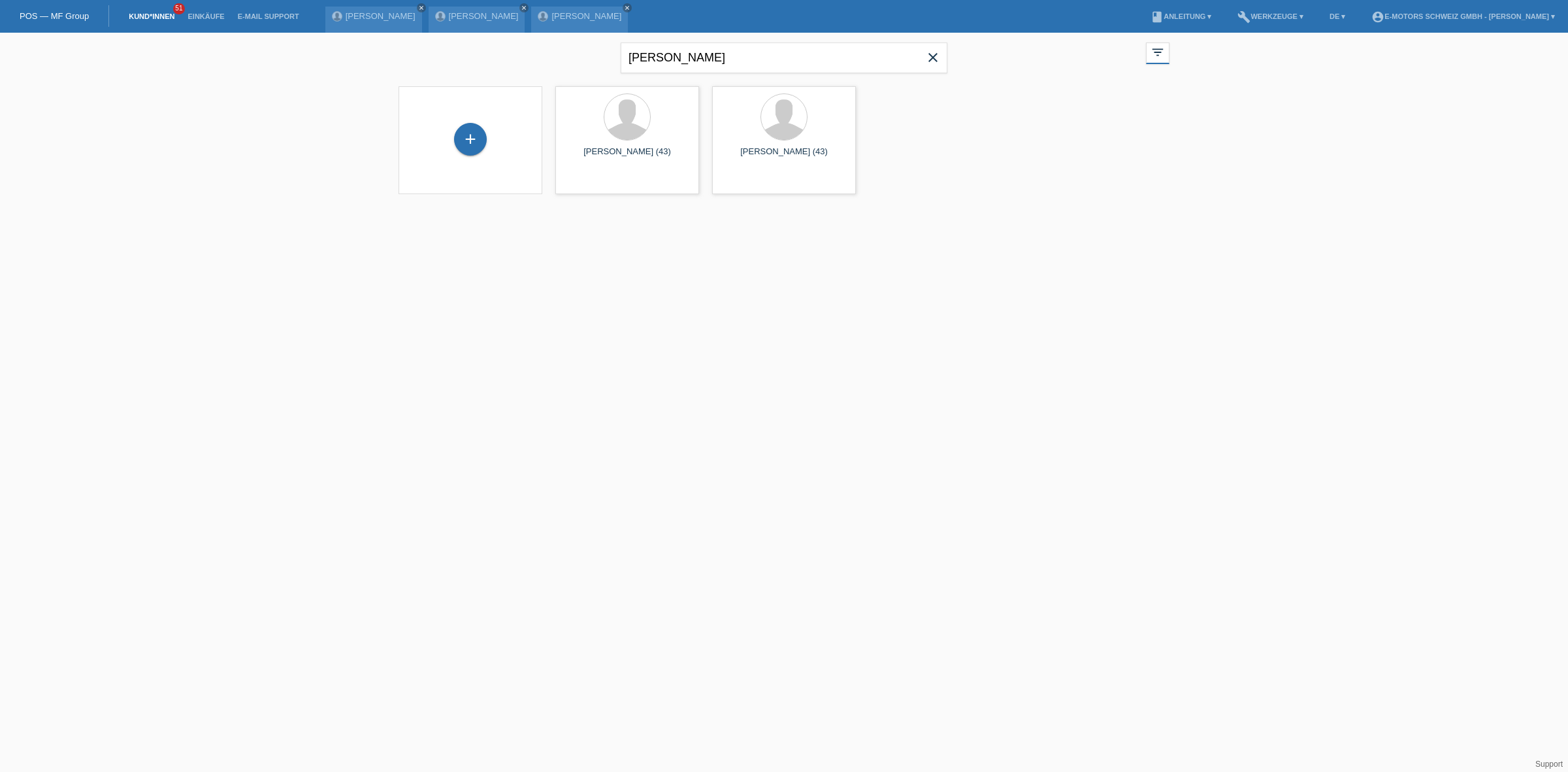
click at [936, 50] on icon "close" at bounding box center [933, 58] width 16 height 16
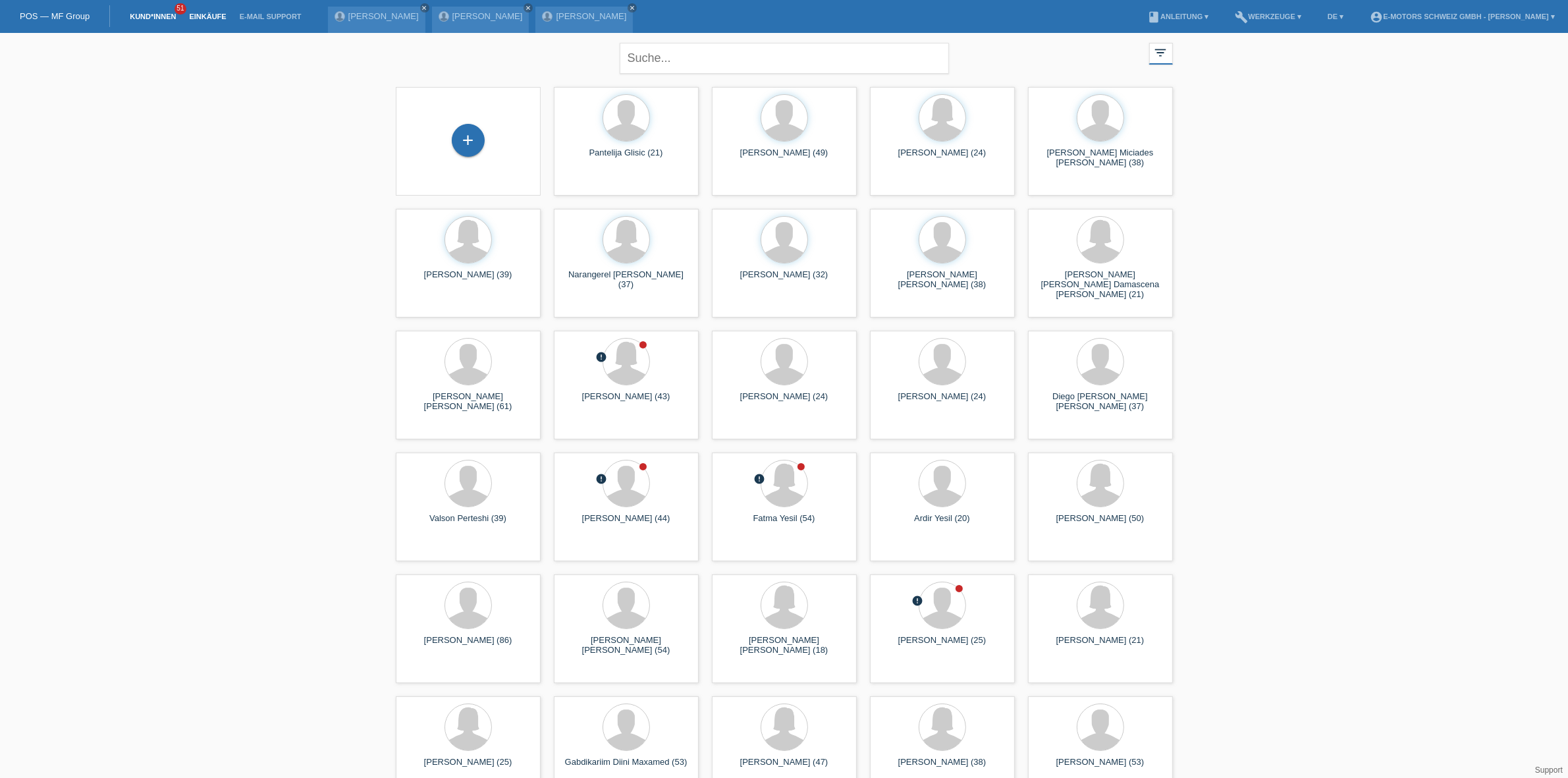
click at [200, 17] on link "Einkäufe" at bounding box center [207, 17] width 50 height 8
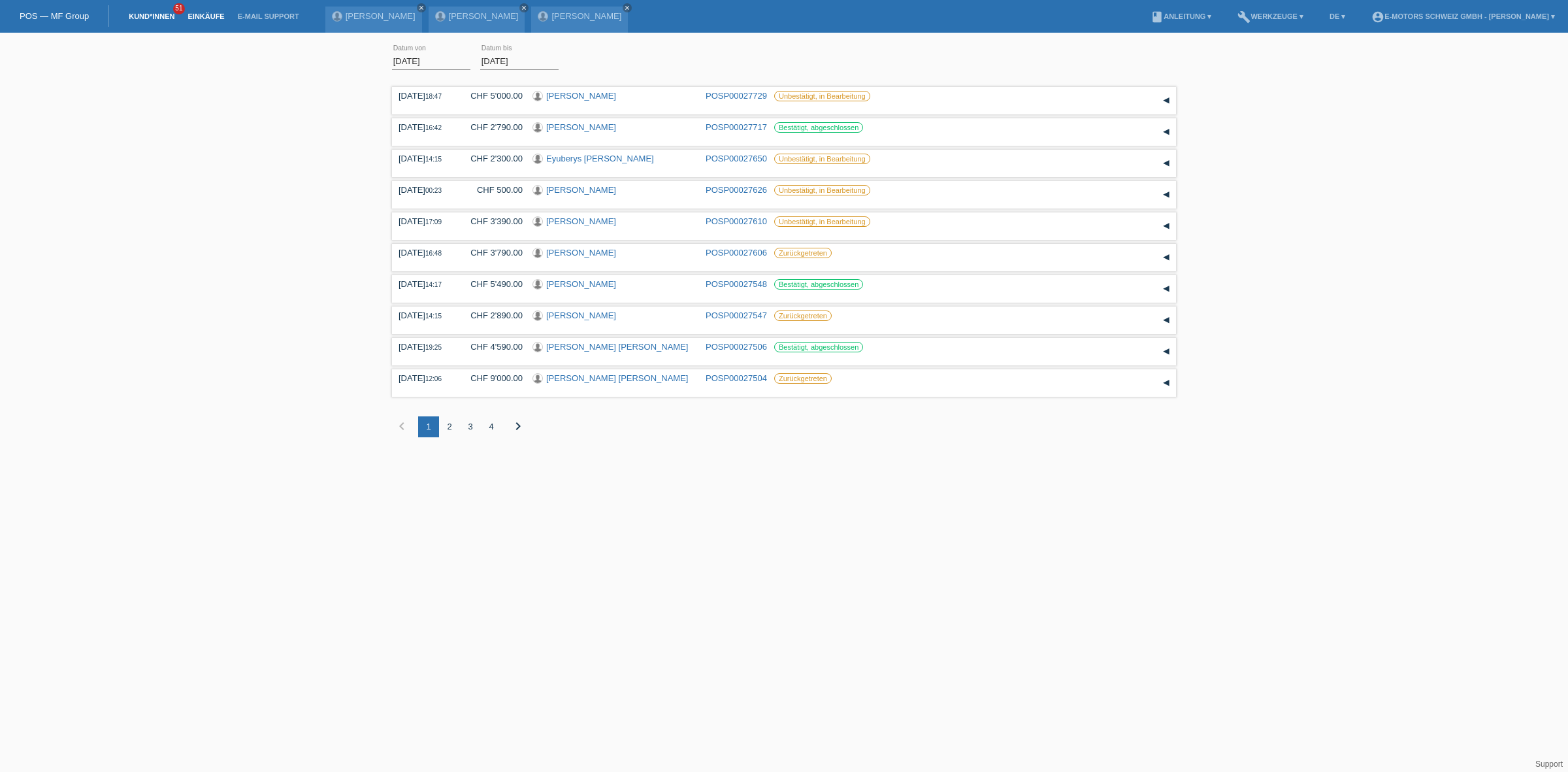
click at [149, 14] on link "Kund*innen" at bounding box center [151, 17] width 59 height 8
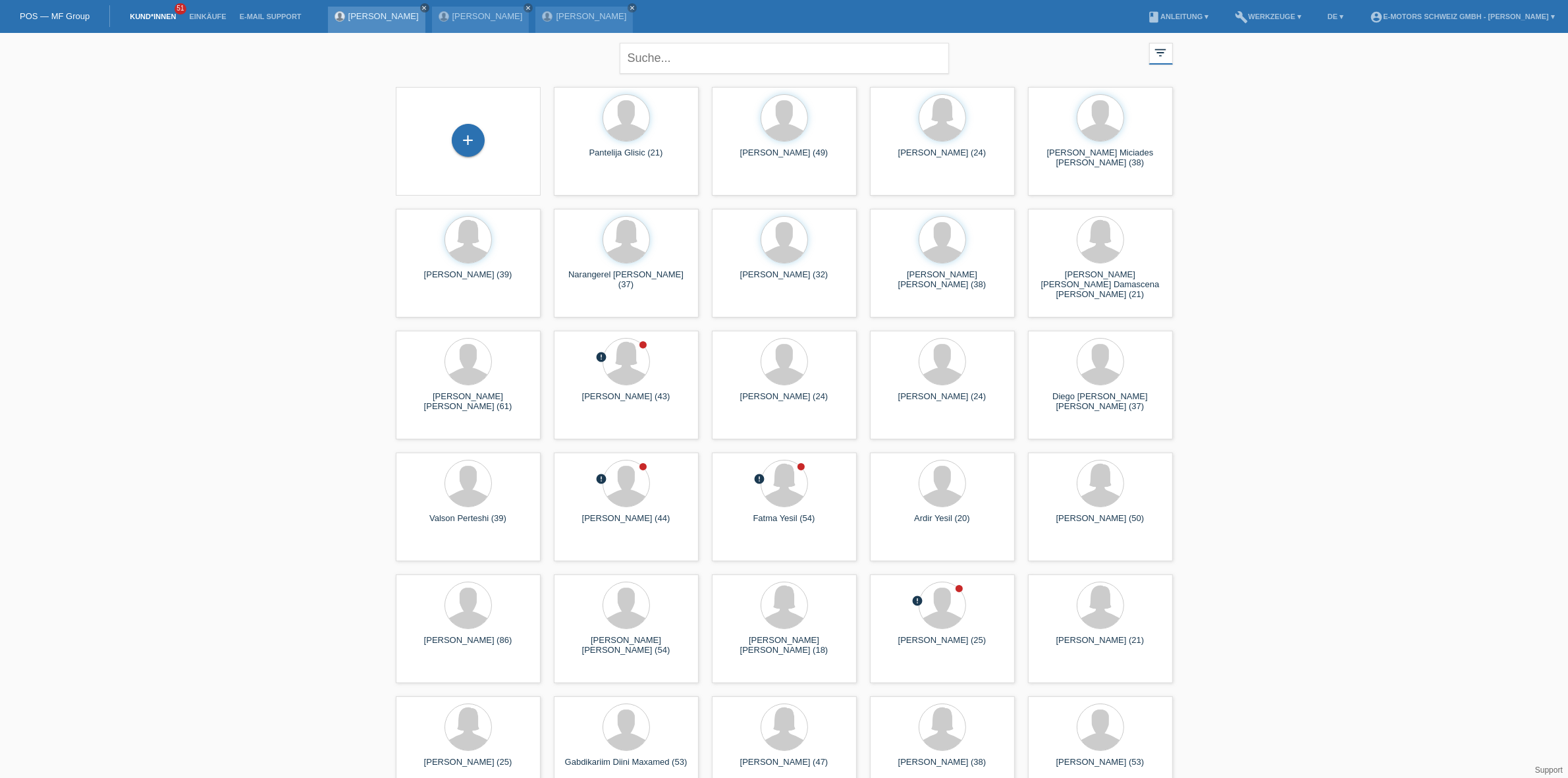
click at [428, 7] on icon "close" at bounding box center [425, 8] width 7 height 7
click at [422, 8] on icon "close" at bounding box center [425, 8] width 7 height 7
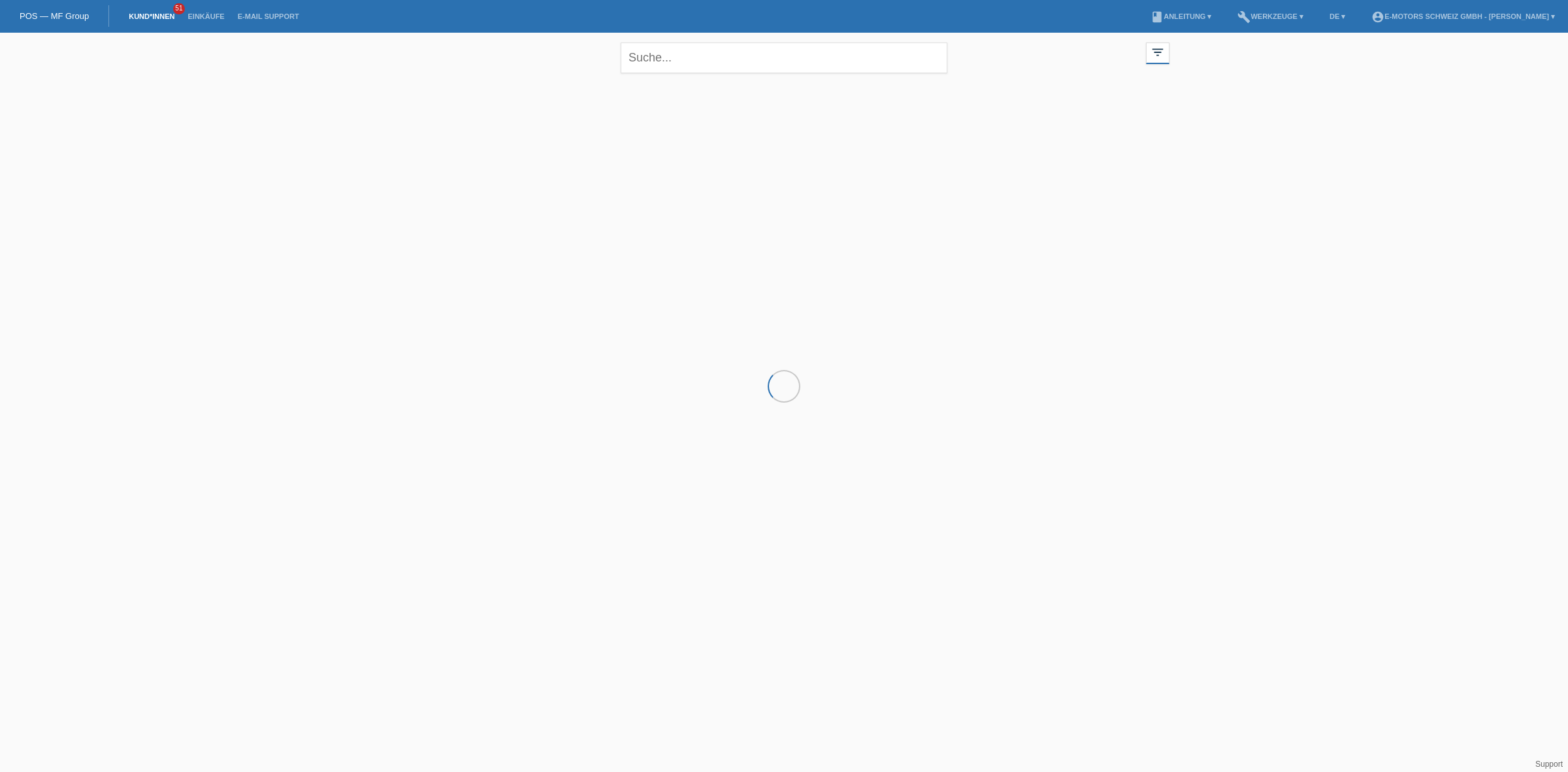
click at [1133, 210] on html "POS — MF Group Kund*innen 51 Einkäufe E-Mail Support menu account_circle" at bounding box center [784, 105] width 1568 height 210
